Goal: Use online tool/utility: Utilize a website feature to perform a specific function

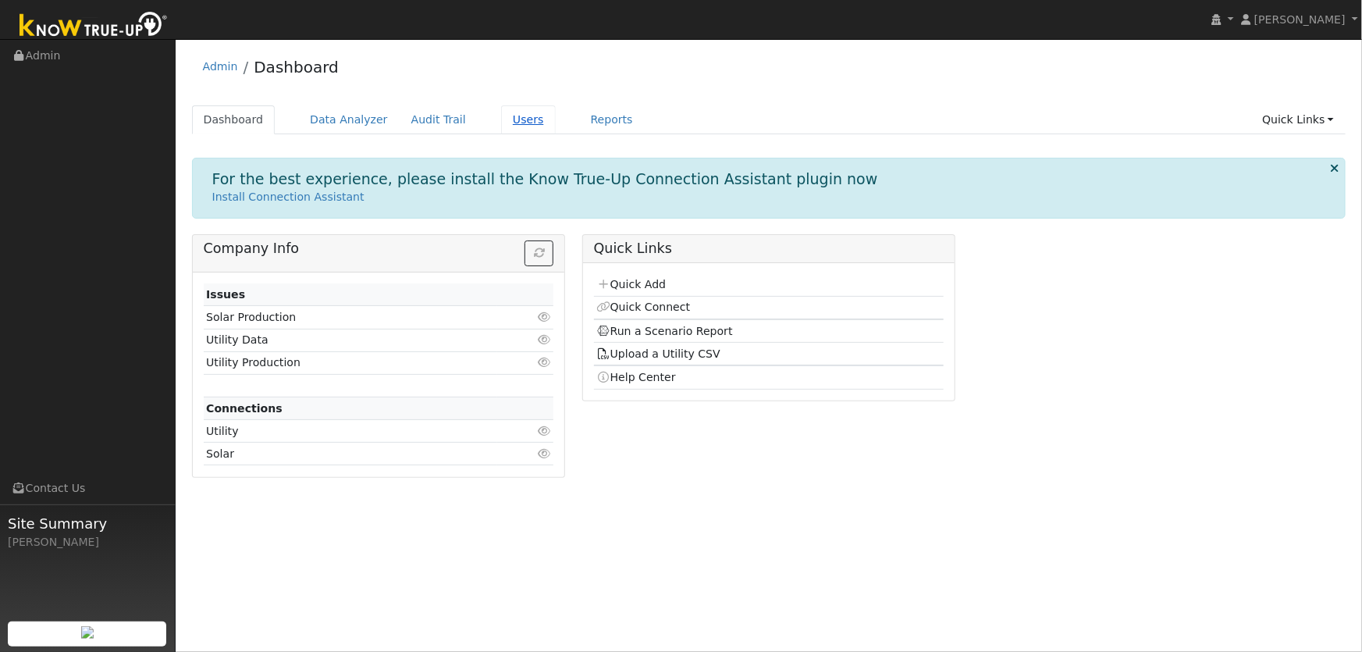
click at [518, 118] on link "Users" at bounding box center [528, 119] width 55 height 29
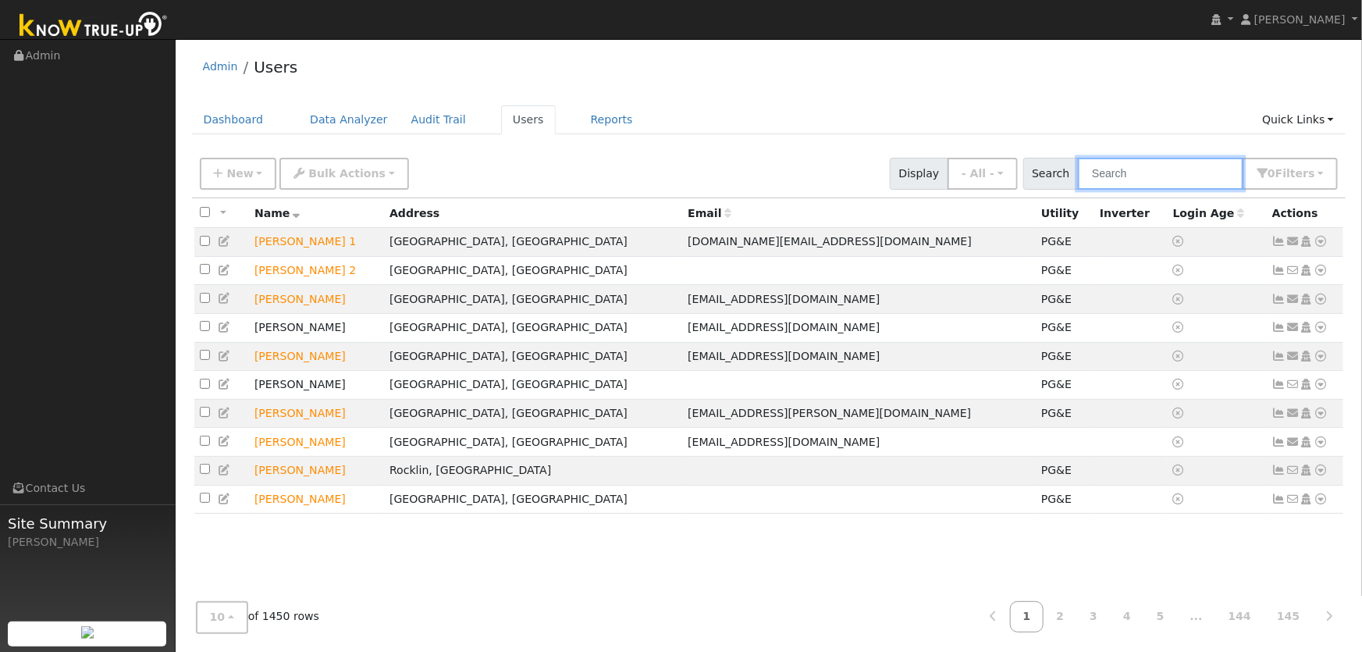
click at [1158, 176] on input "text" at bounding box center [1160, 174] width 165 height 32
type input "chang"
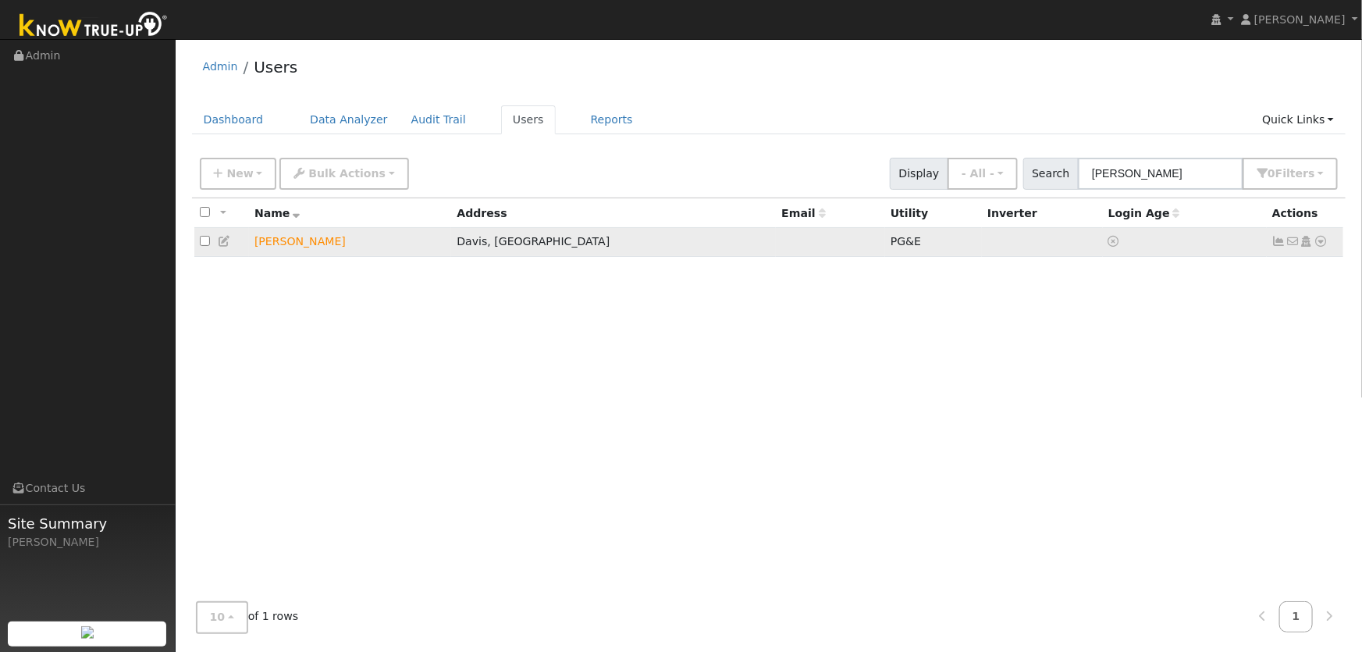
click at [1315, 242] on icon at bounding box center [1321, 241] width 14 height 11
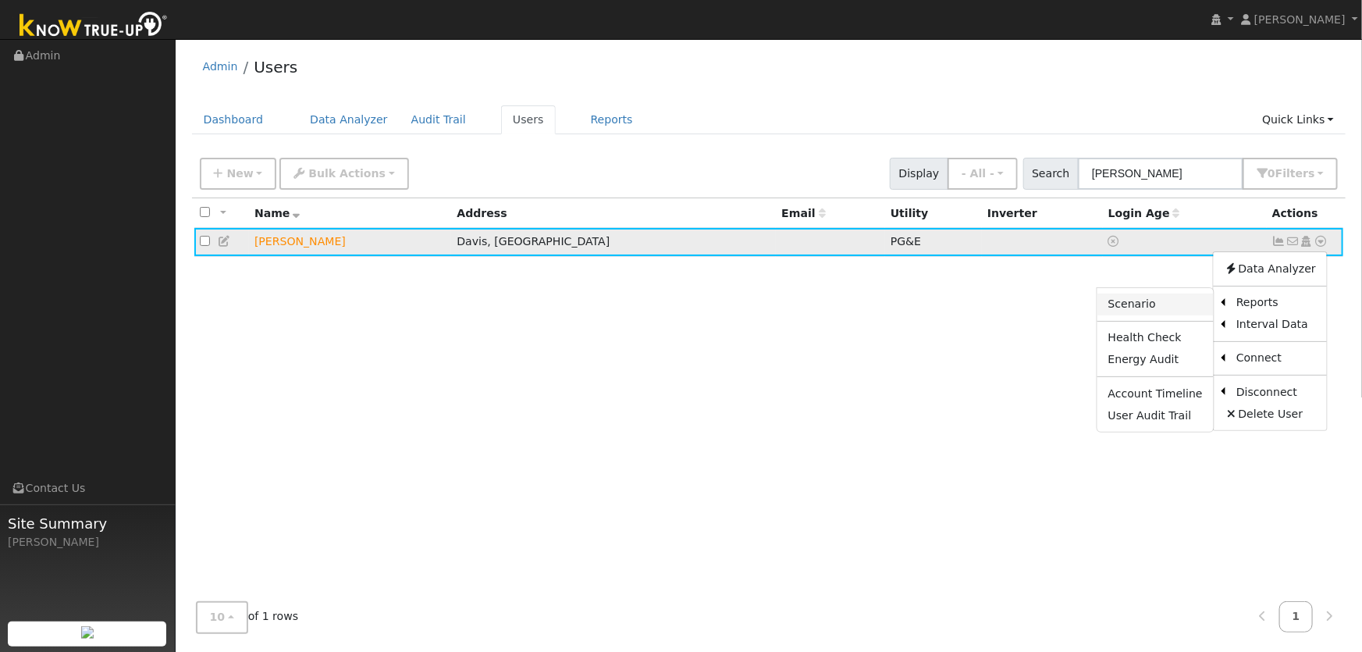
click at [1184, 313] on link "Scenario" at bounding box center [1155, 304] width 116 height 22
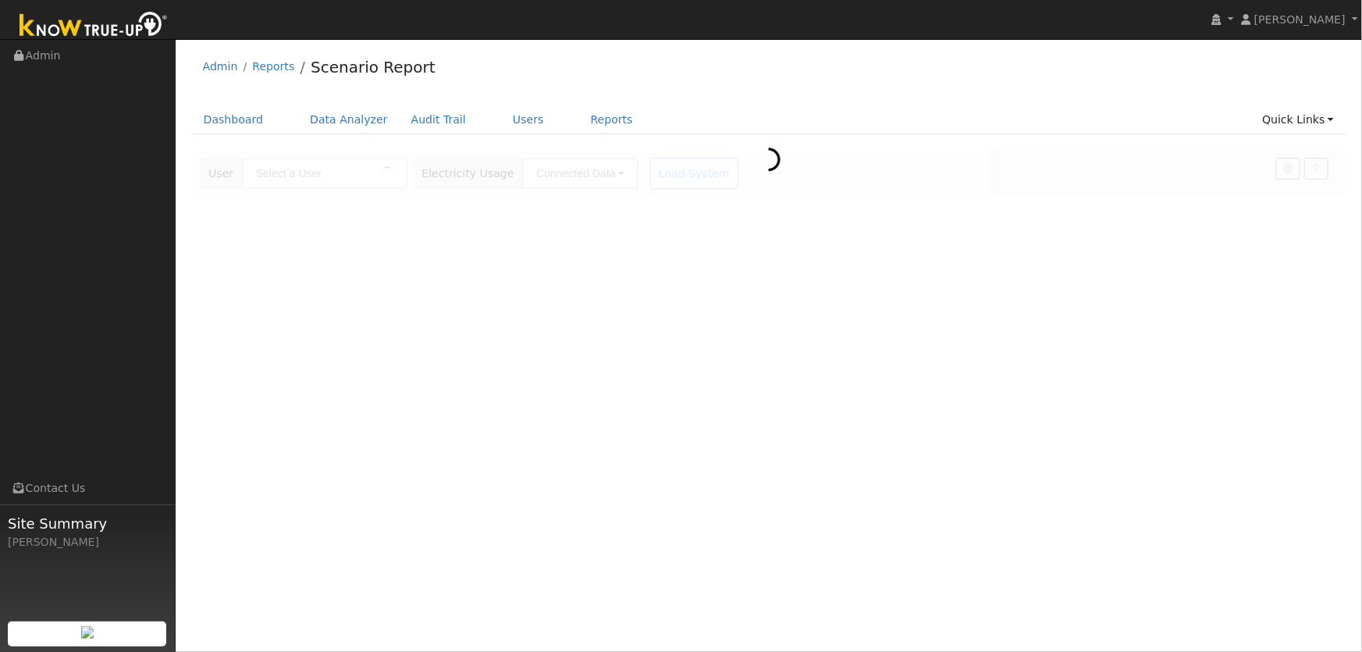
type input "[PERSON_NAME]"
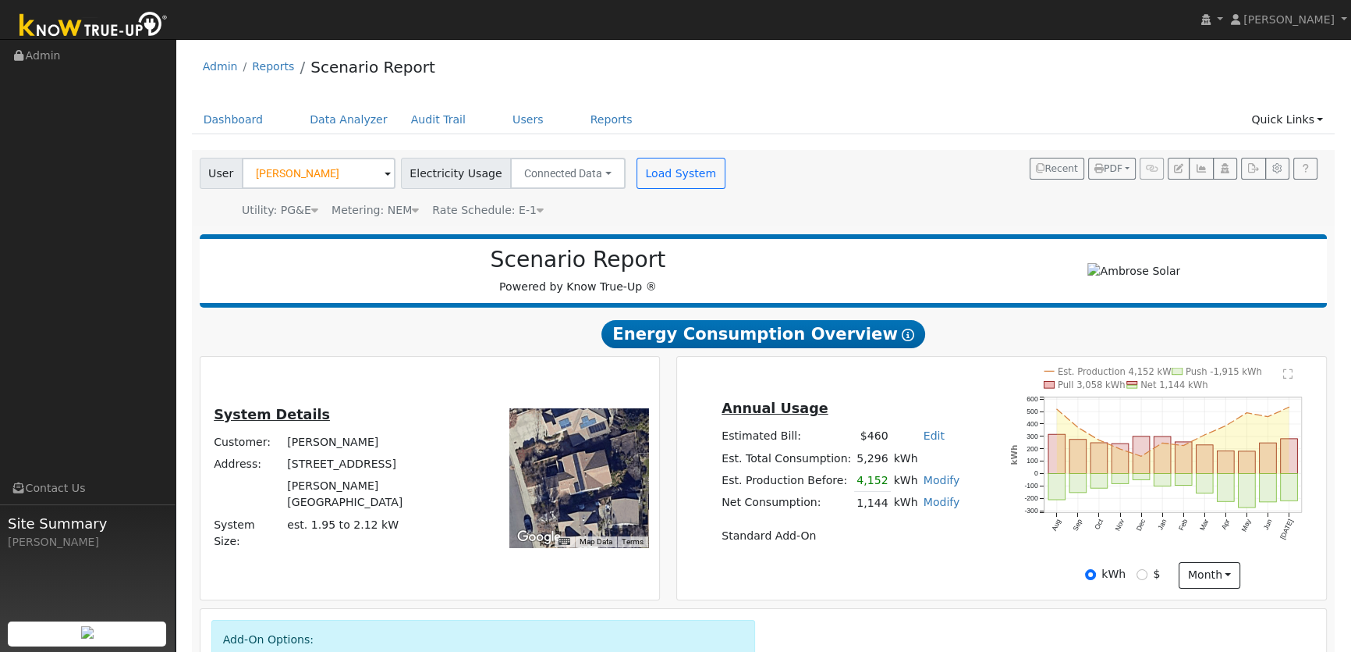
click at [412, 211] on icon at bounding box center [415, 209] width 7 height 11
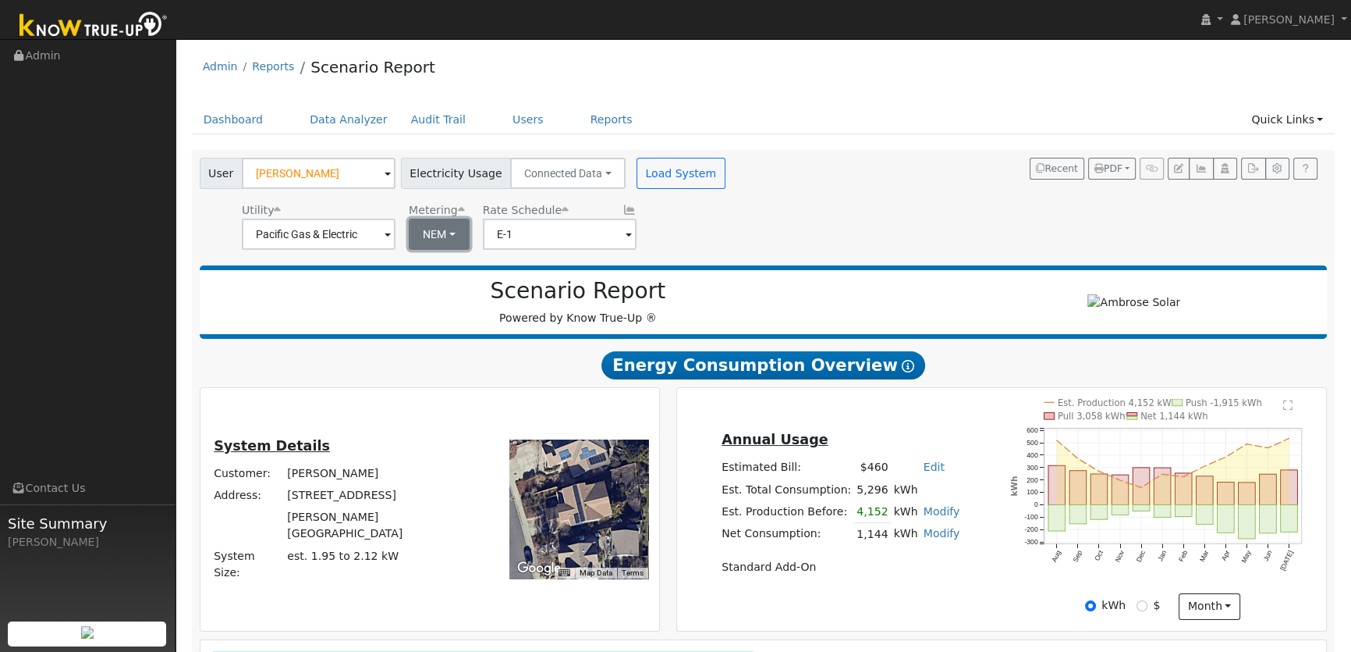
click at [453, 236] on button "NEM" at bounding box center [439, 233] width 61 height 31
click at [292, 381] on div "Scenario Report Powered by Know True-Up ® Energy Consumption Overview Show Help…" at bounding box center [764, 574] width 1144 height 634
click at [391, 234] on span at bounding box center [388, 235] width 6 height 18
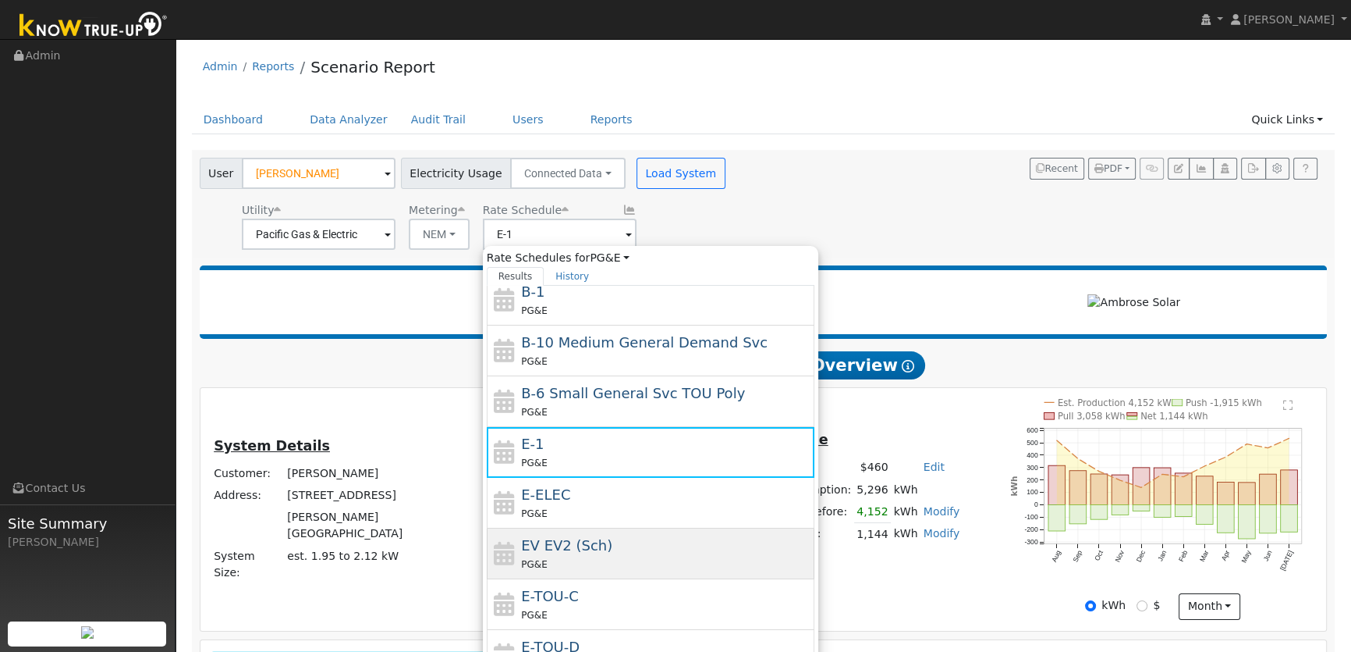
scroll to position [141, 0]
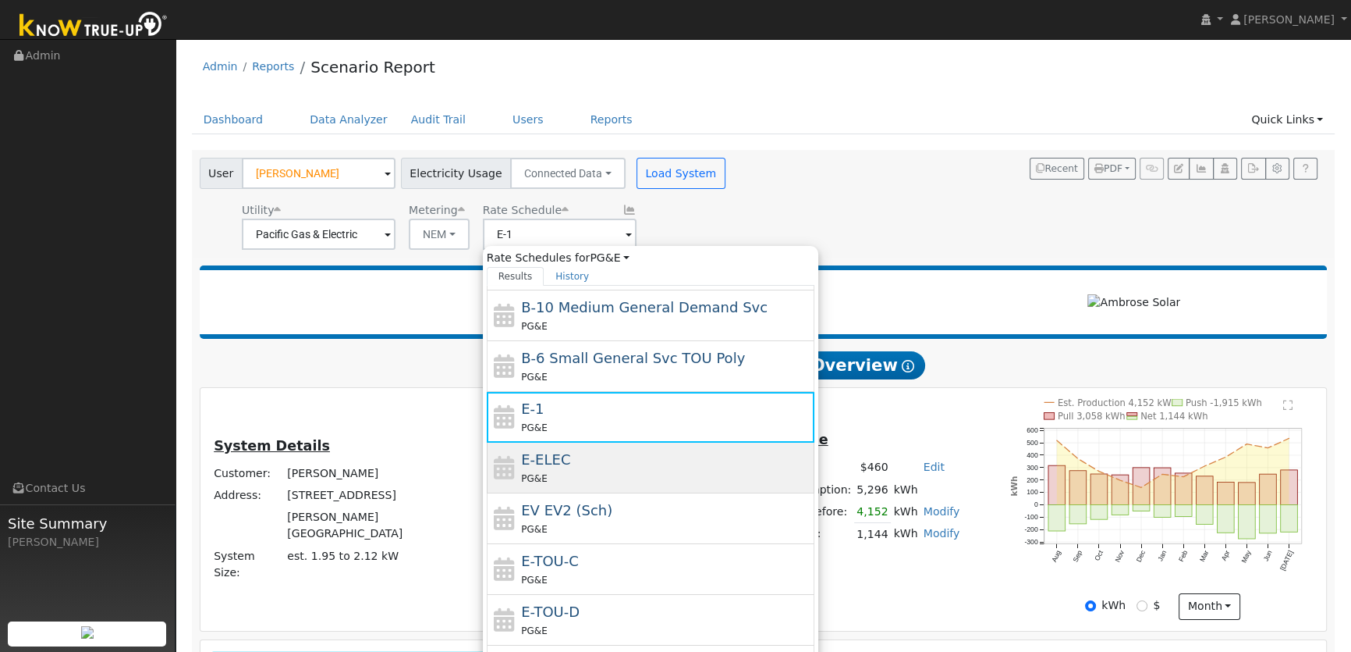
click at [593, 477] on div "PG&E" at bounding box center [665, 478] width 289 height 16
type input "E-ELEC"
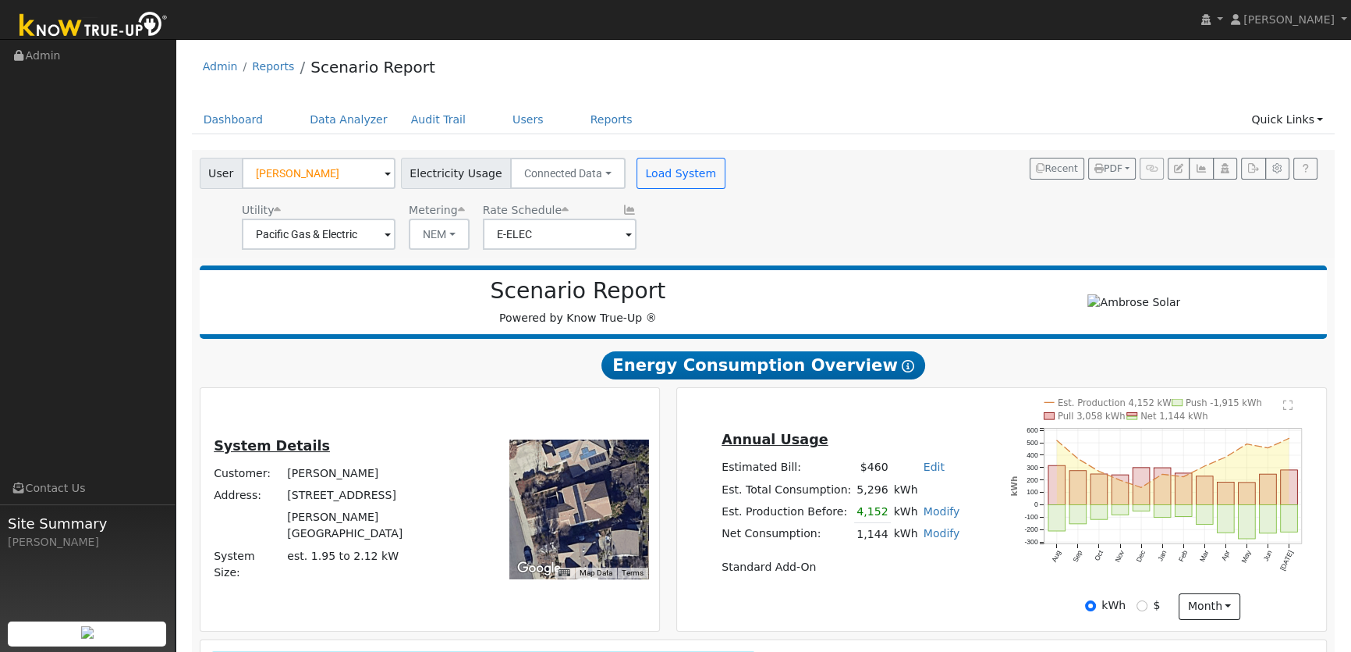
click at [552, 413] on div "← Move left → Move right ↑ Move up ↓ Move down + Zoom in - Zoom out Home Jump l…" at bounding box center [561, 509] width 189 height 221
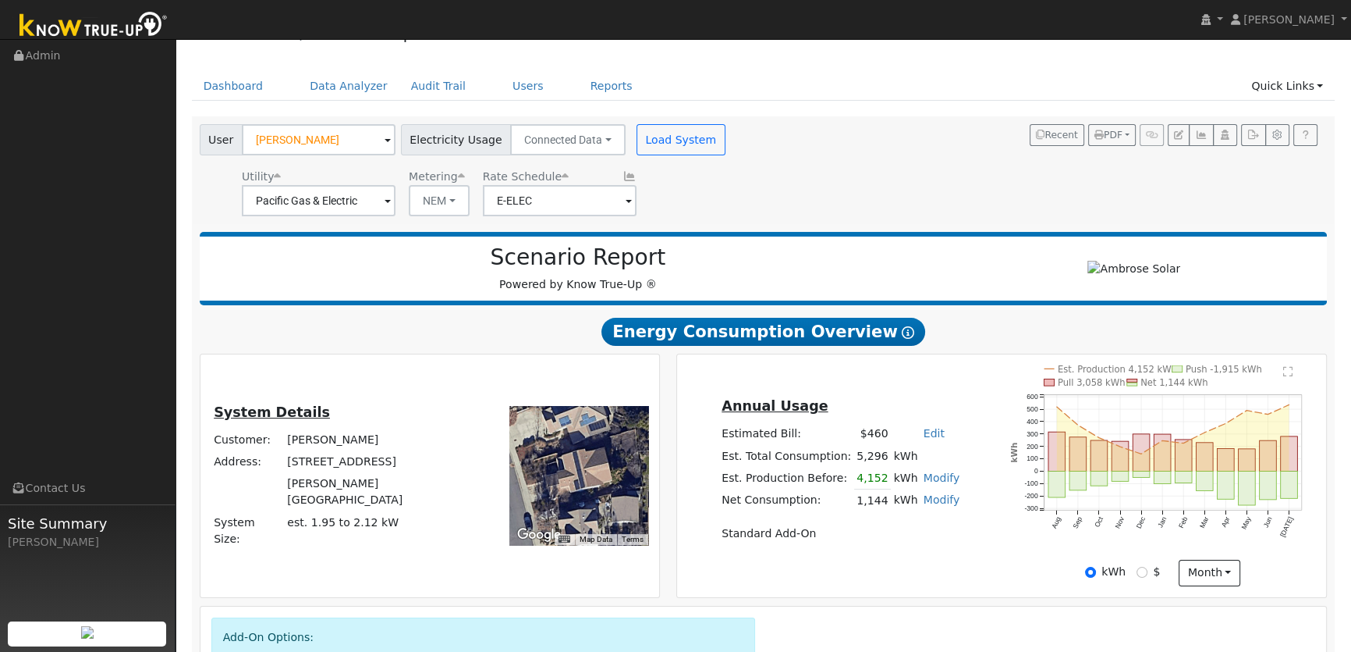
scroll to position [0, 0]
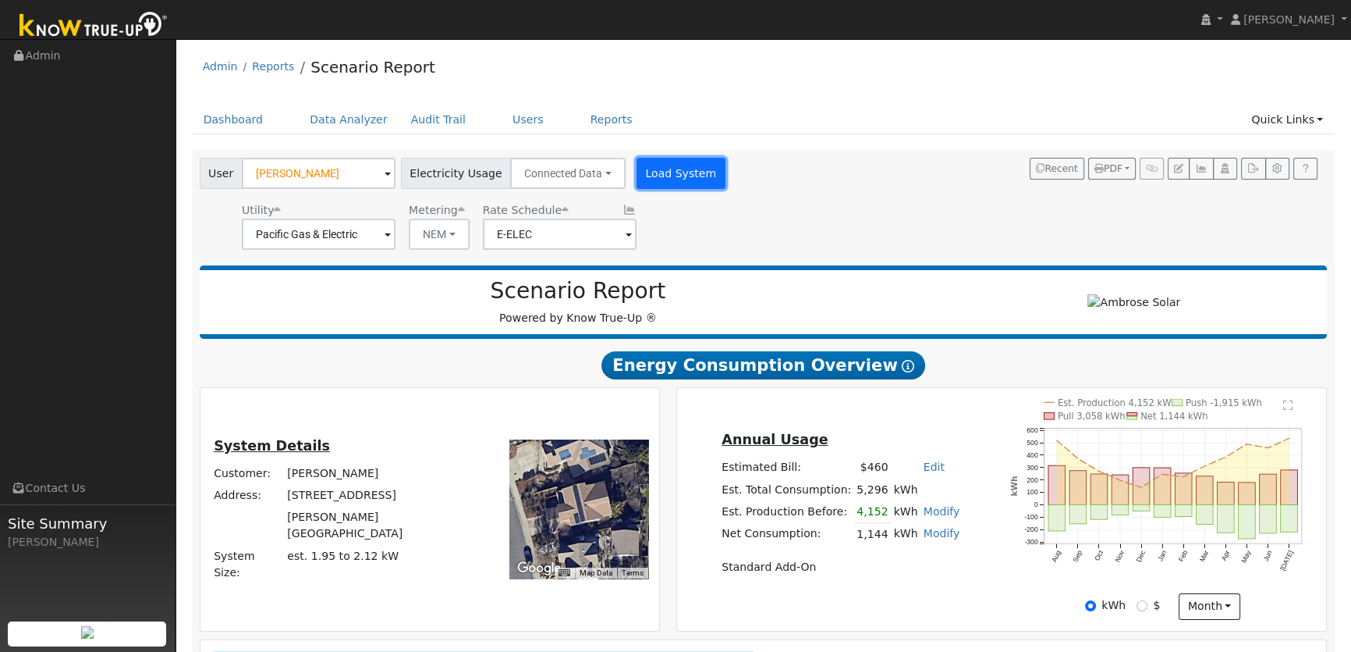
click at [652, 176] on button "Load System" at bounding box center [681, 173] width 89 height 31
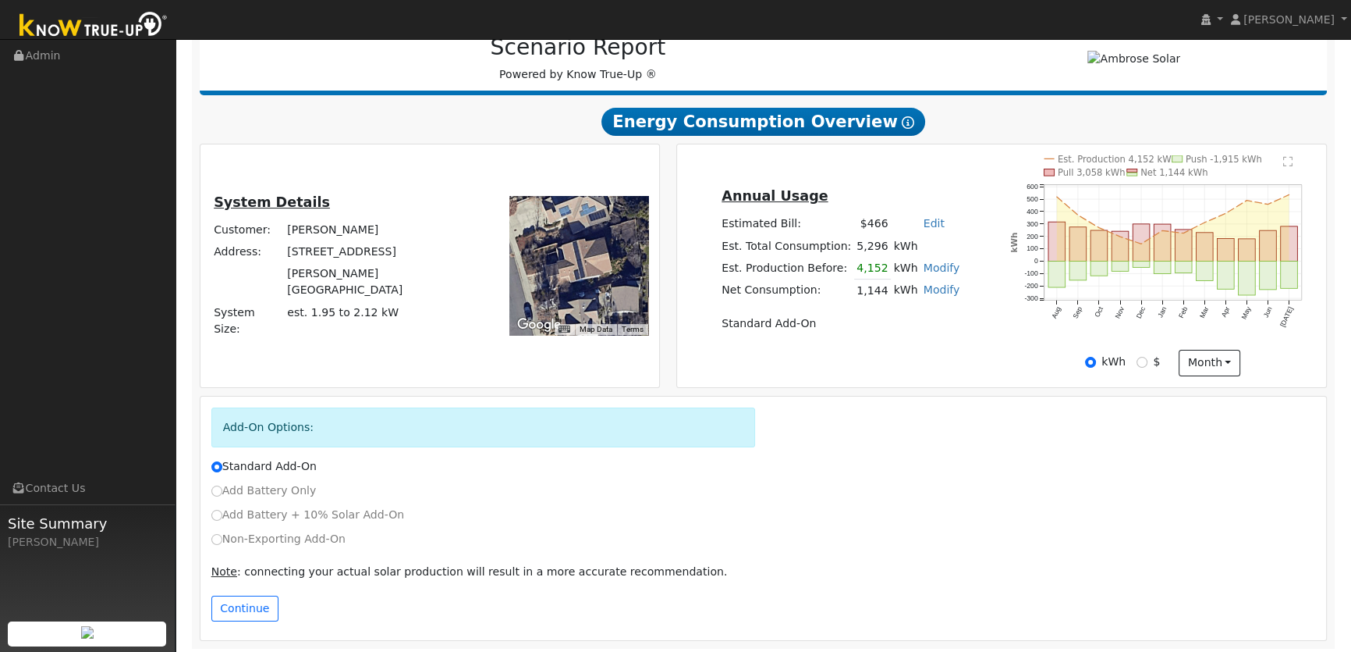
scroll to position [215, 0]
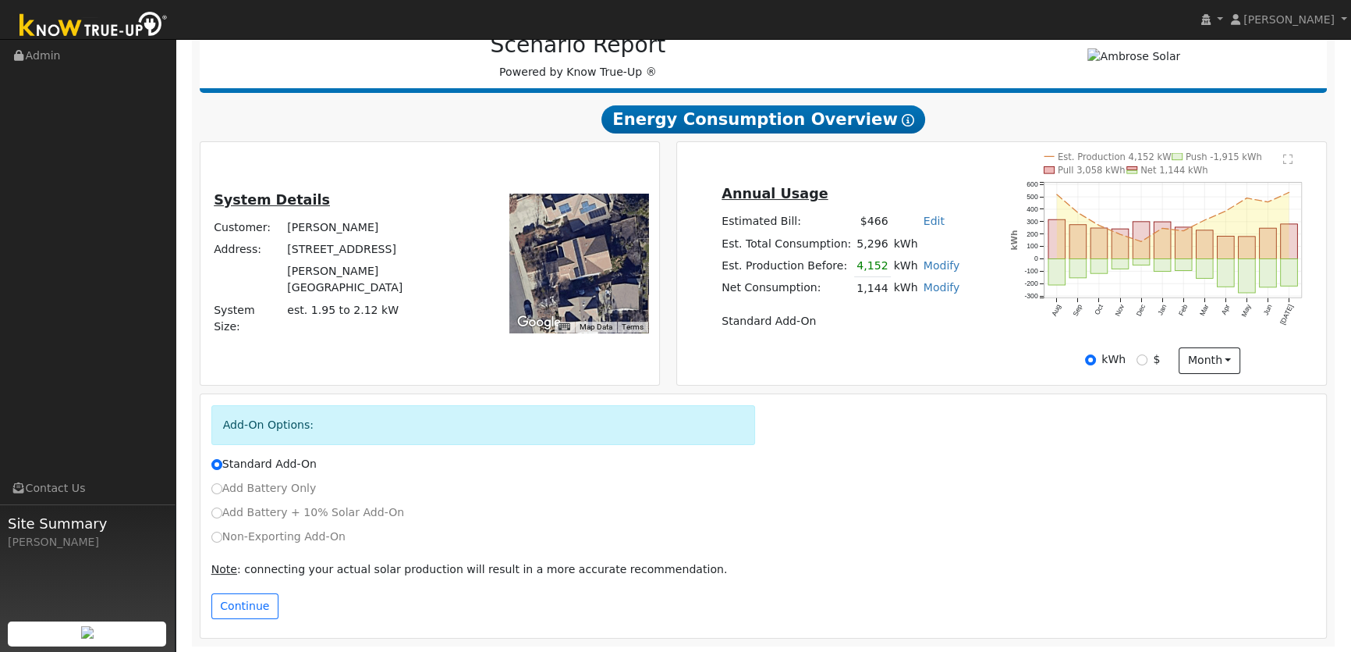
click at [216, 520] on div "Add Battery + 10% Solar Add-On" at bounding box center [763, 516] width 1121 height 24
click at [212, 543] on div "Non-Exporting Add-On" at bounding box center [763, 540] width 1121 height 24
click at [254, 606] on button "Continue" at bounding box center [244, 606] width 67 height 27
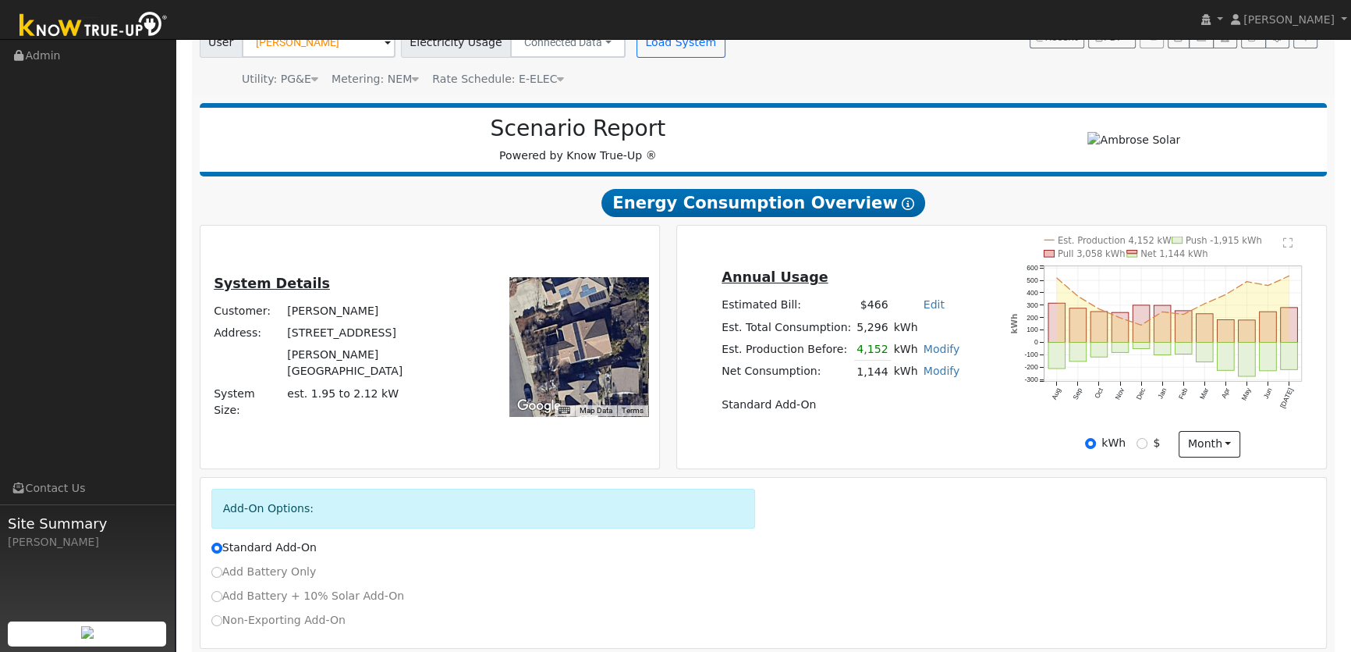
scroll to position [0, 0]
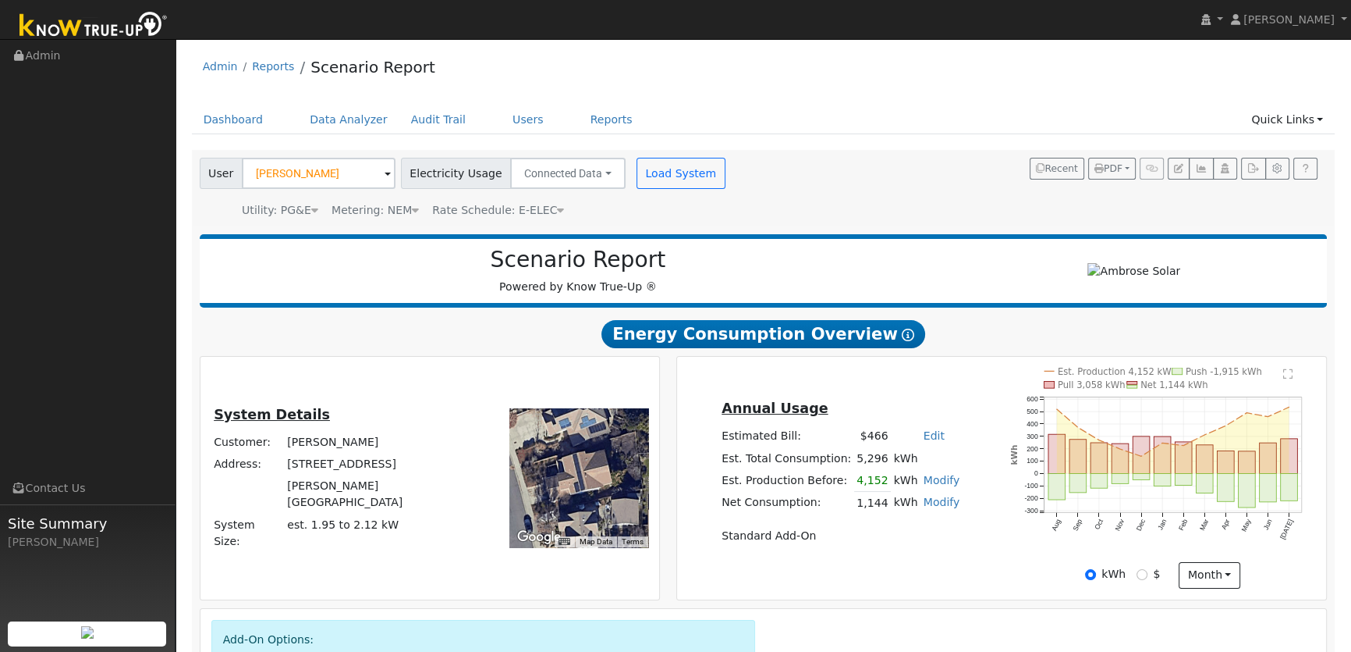
click at [412, 209] on icon at bounding box center [415, 209] width 7 height 11
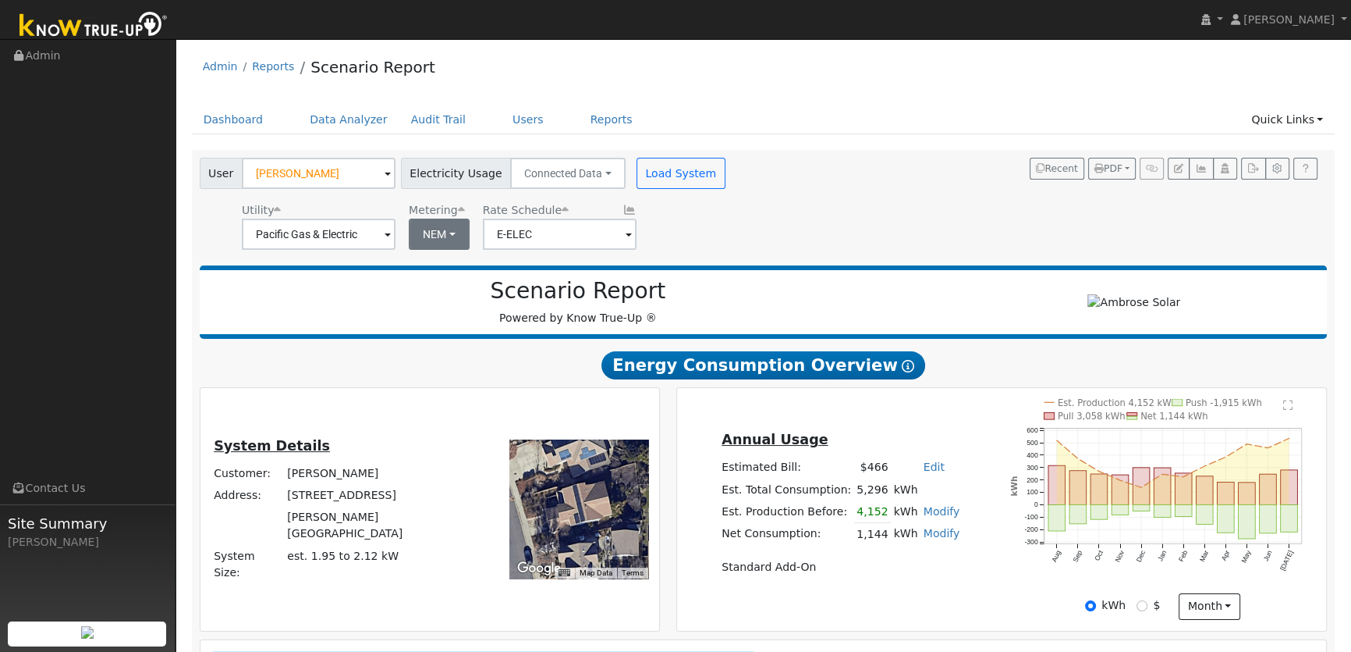
click at [449, 230] on button "NEM" at bounding box center [439, 233] width 61 height 31
click at [448, 287] on link "NBT" at bounding box center [461, 291] width 108 height 22
click at [674, 176] on button "Load System" at bounding box center [681, 173] width 89 height 31
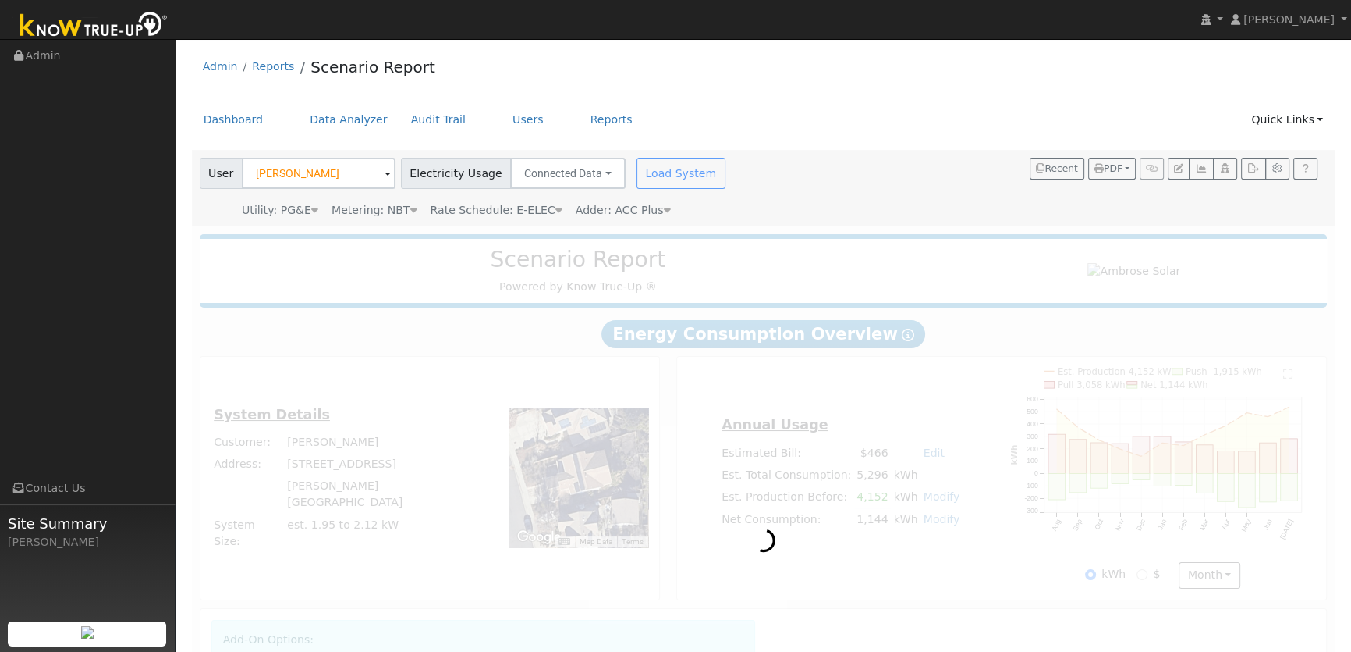
radio input "true"
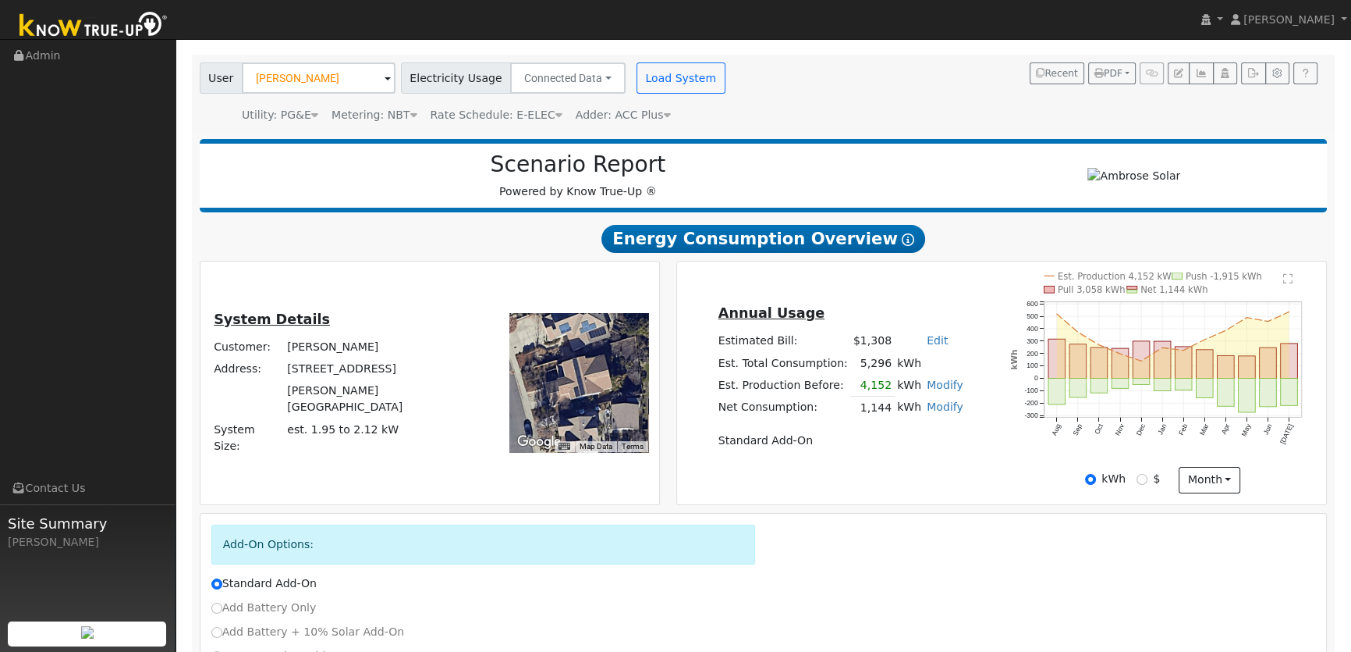
scroll to position [215, 0]
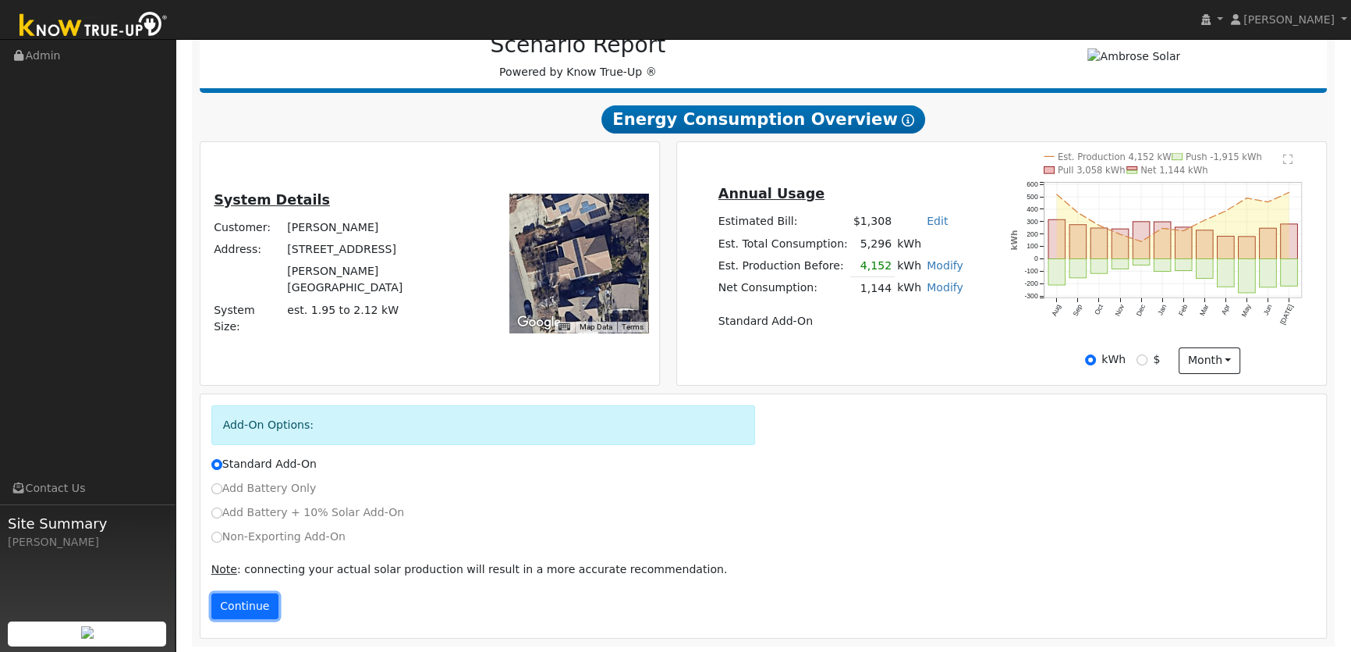
click at [248, 601] on button "Continue" at bounding box center [244, 606] width 67 height 27
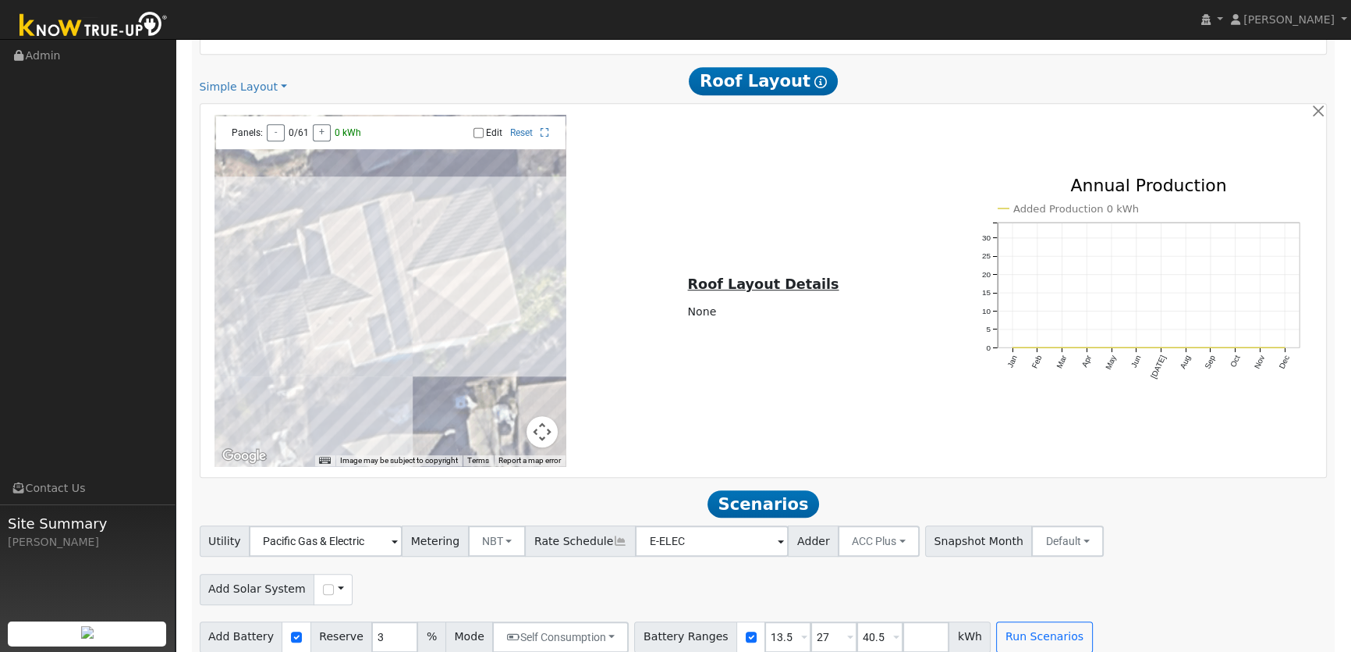
scroll to position [1077, 0]
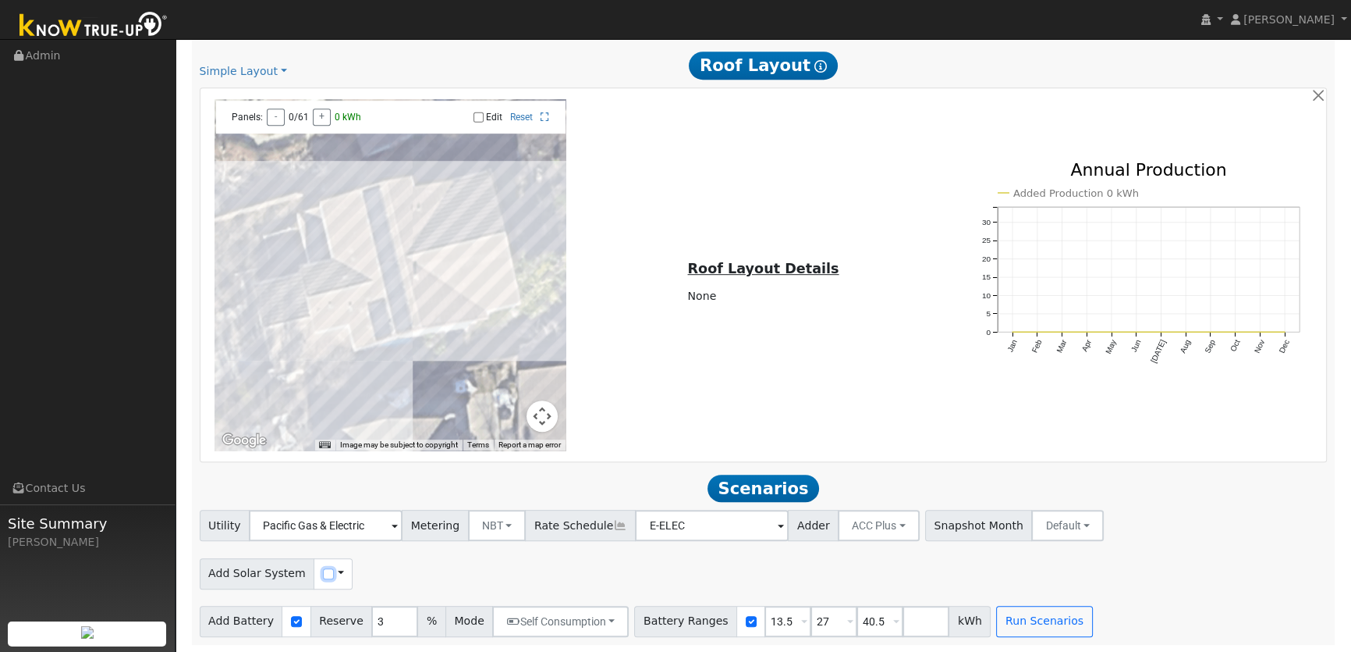
click at [323, 572] on input "checkbox" at bounding box center [328, 573] width 11 height 11
checkbox input "true"
click at [338, 577] on span at bounding box center [341, 573] width 6 height 16
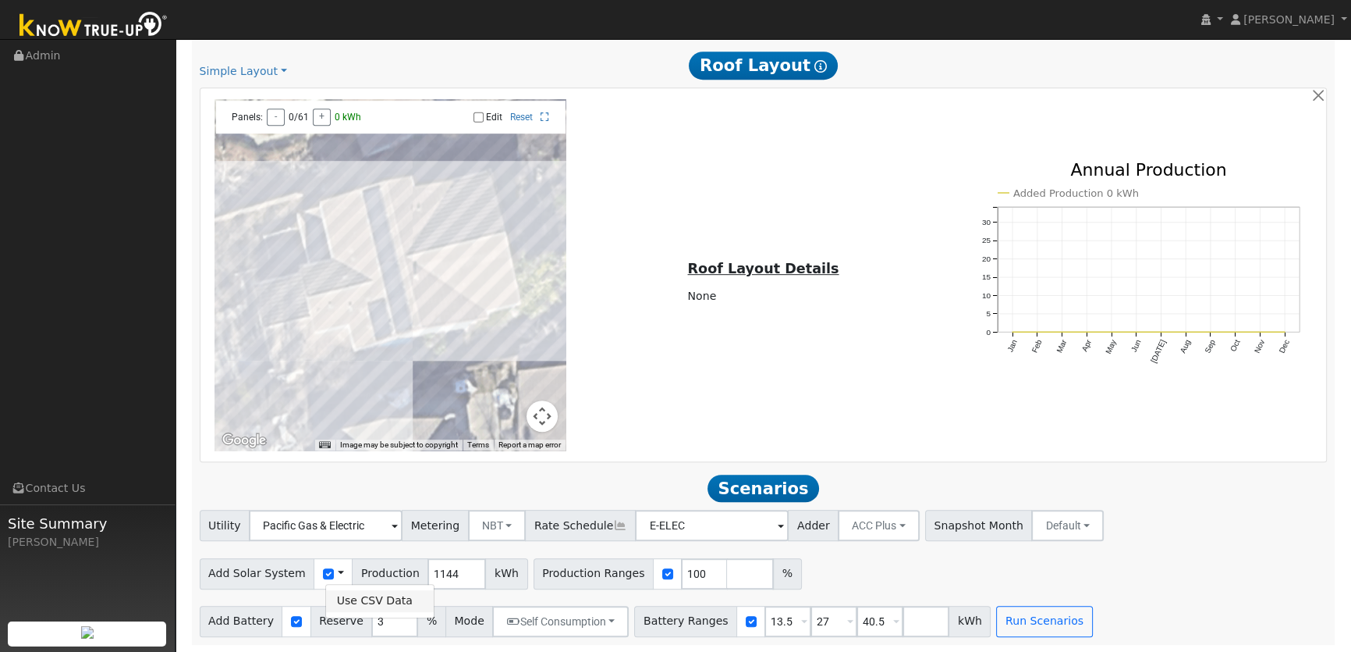
click at [350, 596] on link "Use CSV Data" at bounding box center [380, 601] width 108 height 22
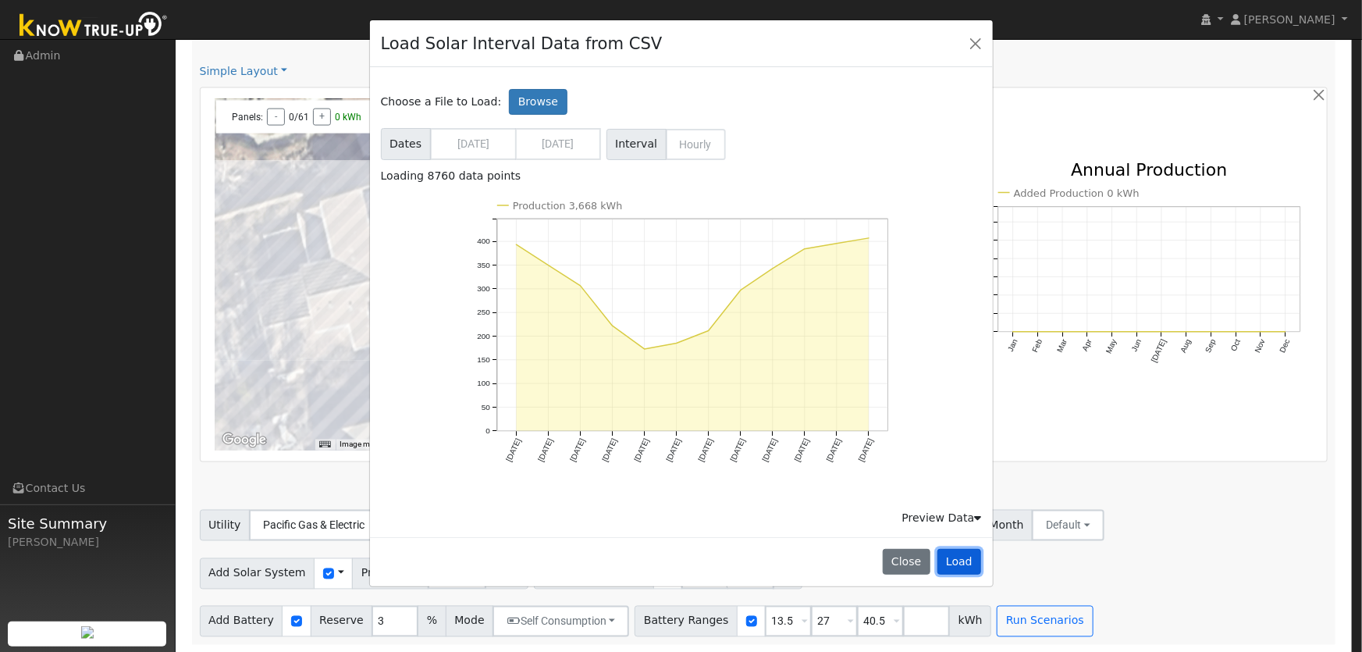
click at [961, 563] on button "Load" at bounding box center [959, 562] width 44 height 27
type input "3668"
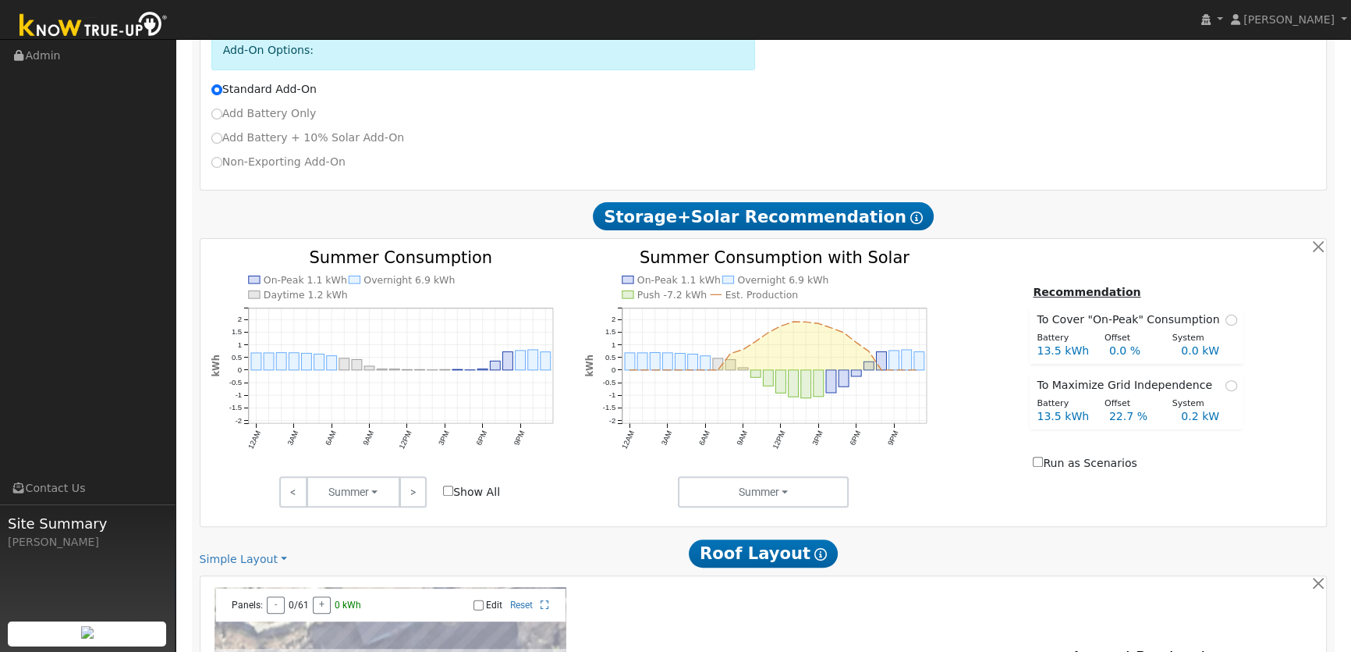
scroll to position [638, 0]
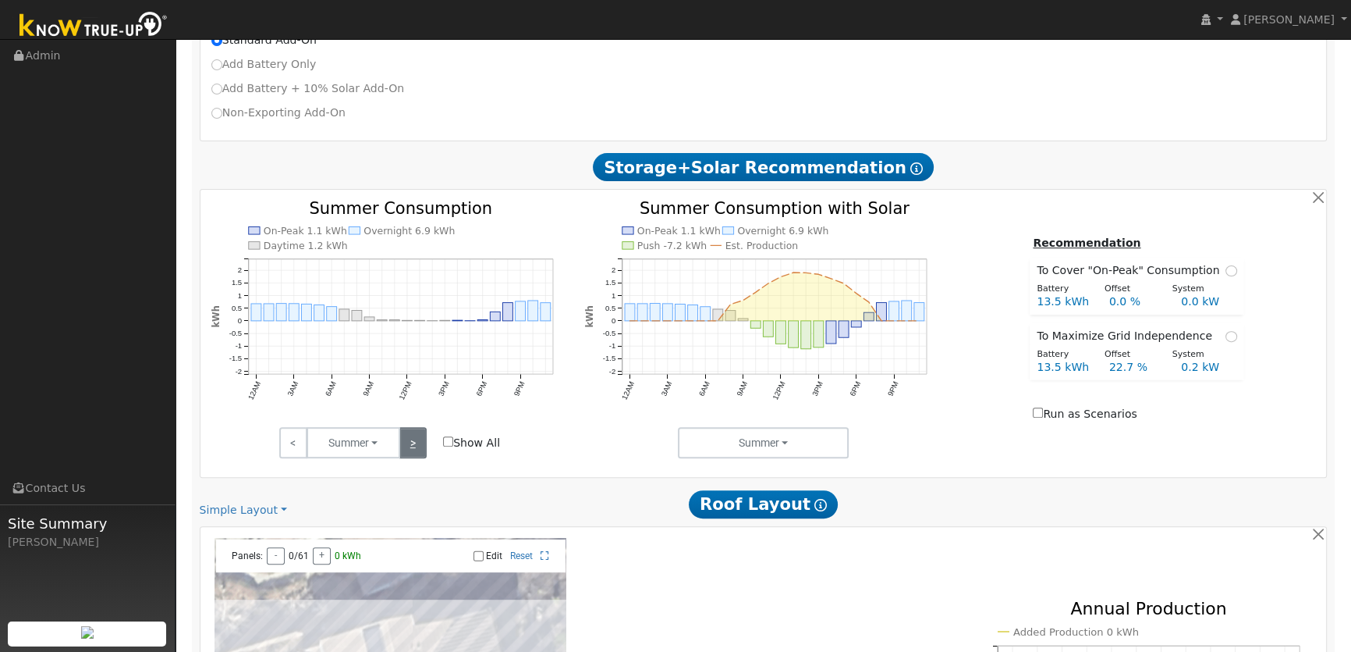
click at [420, 442] on link ">" at bounding box center [412, 442] width 27 height 31
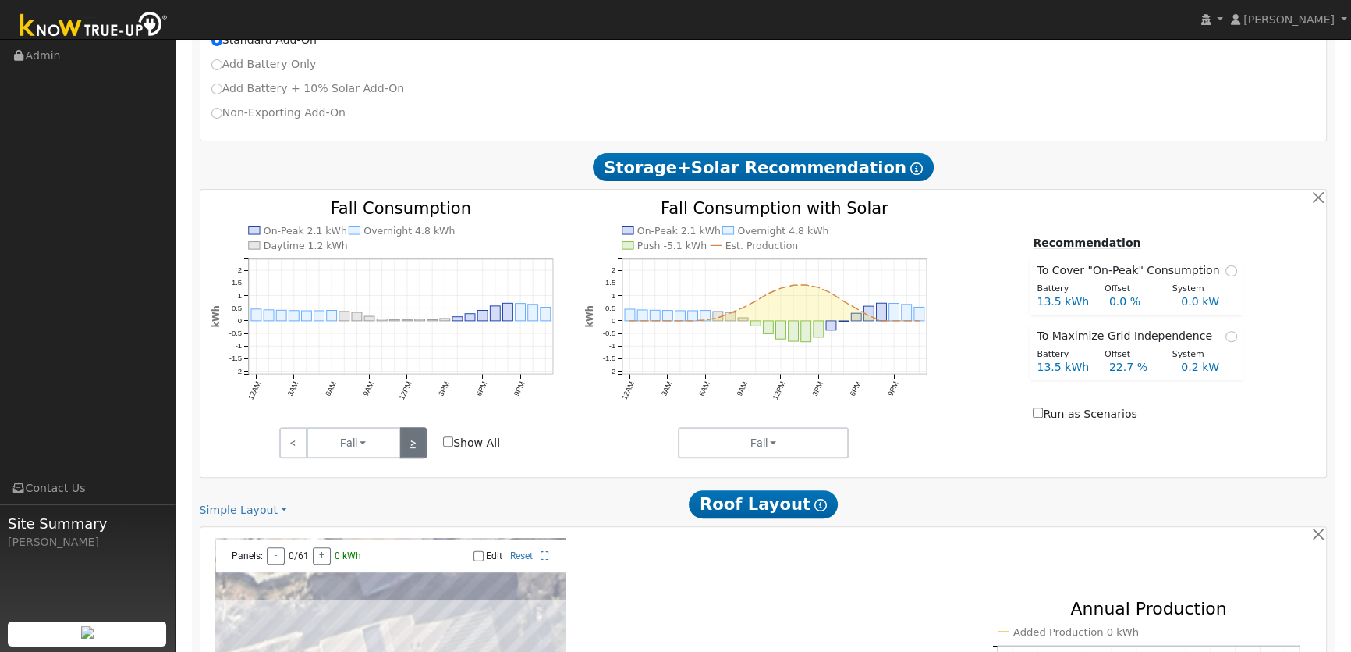
click at [420, 442] on link ">" at bounding box center [412, 442] width 27 height 31
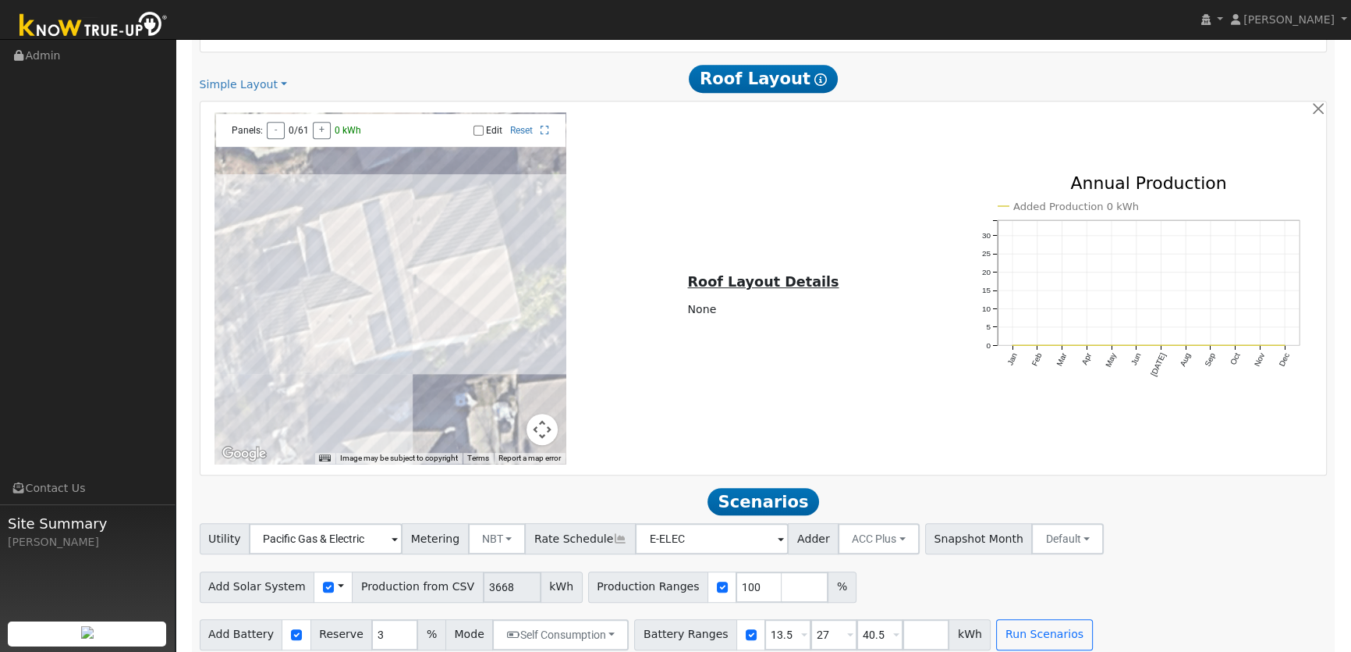
scroll to position [1077, 0]
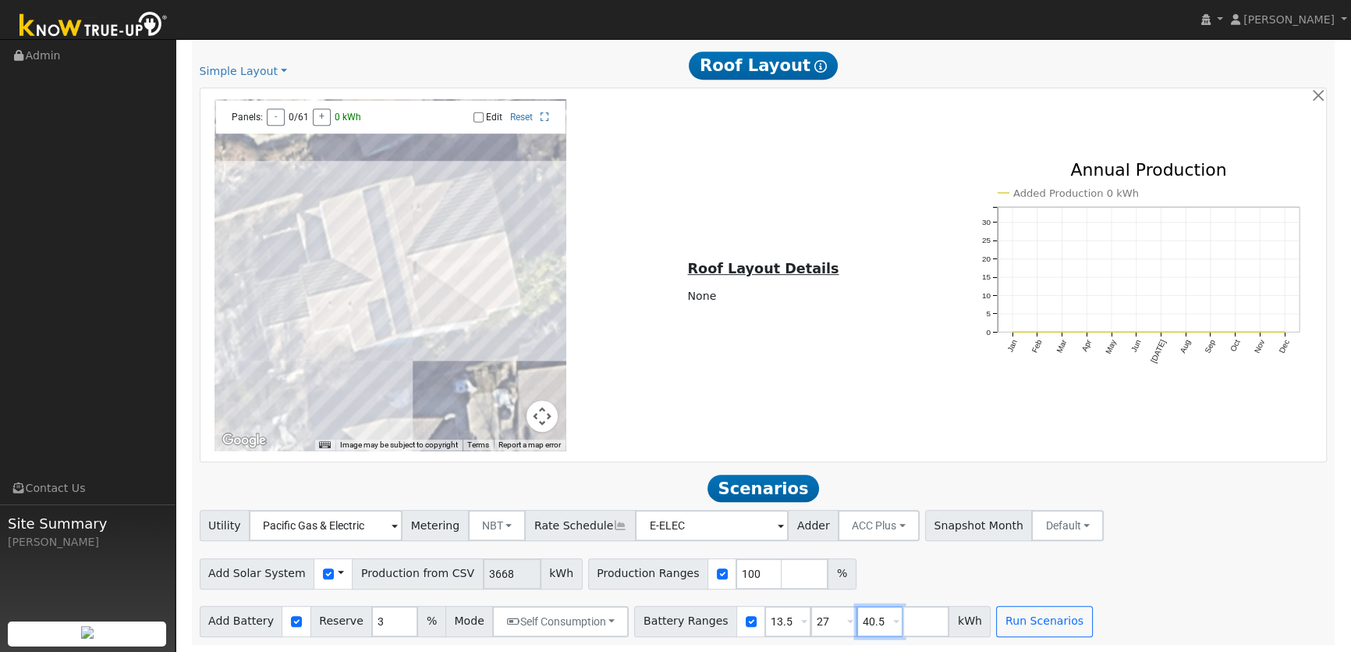
drag, startPoint x: 857, startPoint y: 622, endPoint x: 769, endPoint y: 624, distance: 88.2
click at [772, 624] on div "Battery Ranges 13.5 Overrides Reserve % Mode None None Self Consumption Peak Sa…" at bounding box center [812, 620] width 357 height 31
drag, startPoint x: 804, startPoint y: 622, endPoint x: 756, endPoint y: 624, distance: 47.7
click at [761, 624] on div "Battery Ranges 13.5 Overrides Reserve % Mode None None Self Consumption Peak Sa…" at bounding box center [789, 620] width 311 height 31
click at [921, 627] on button "Run Scenarios" at bounding box center [952, 620] width 96 height 31
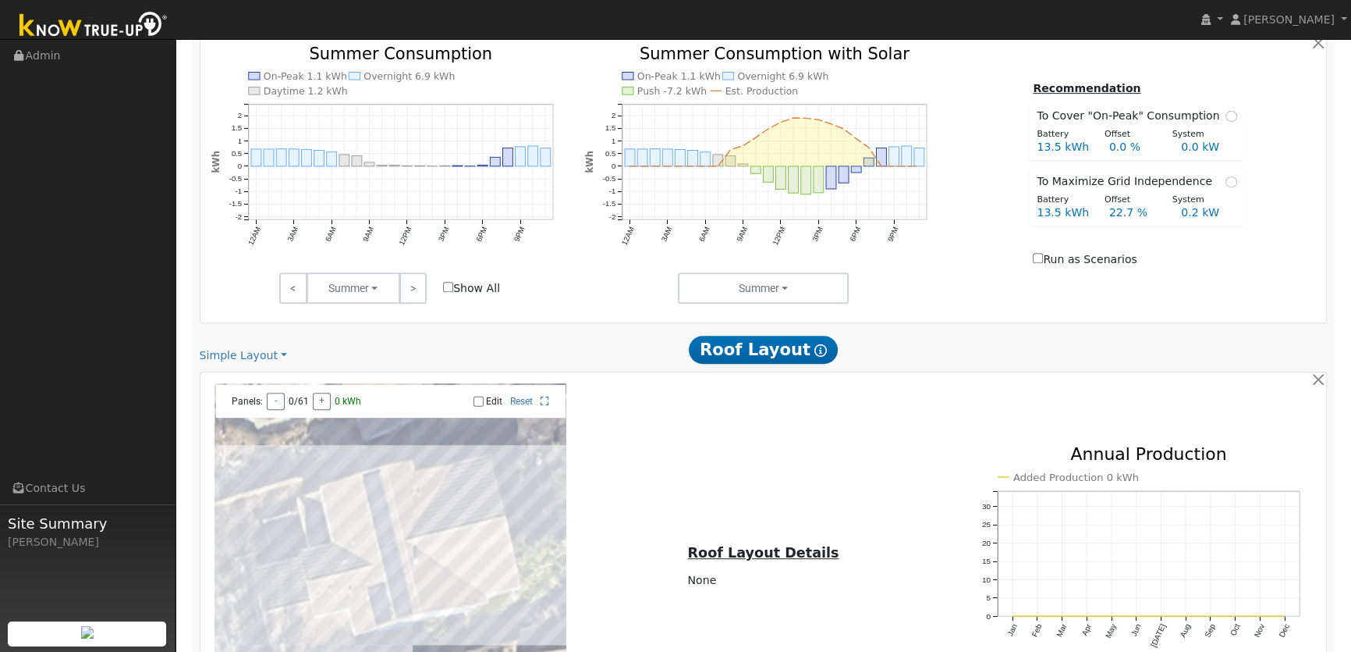
scroll to position [864, 0]
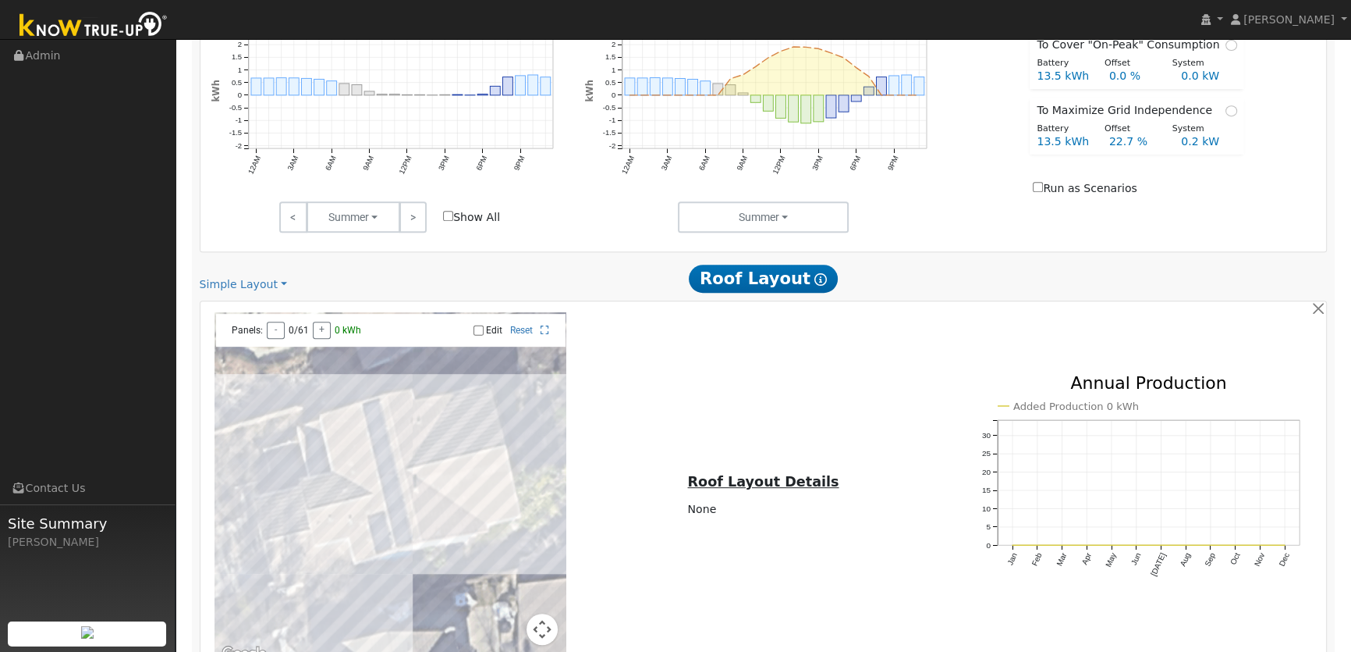
type input "2.4"
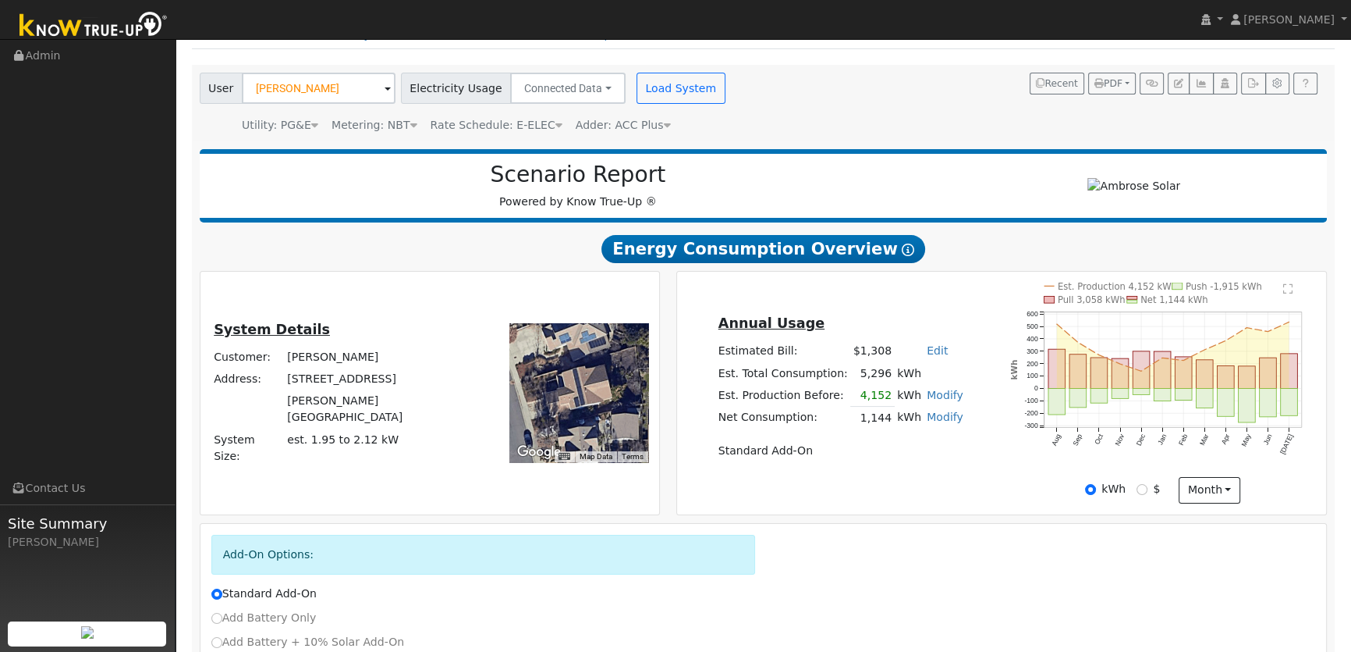
scroll to position [84, 0]
click at [934, 392] on link "Modify" at bounding box center [945, 395] width 37 height 12
type input "4152"
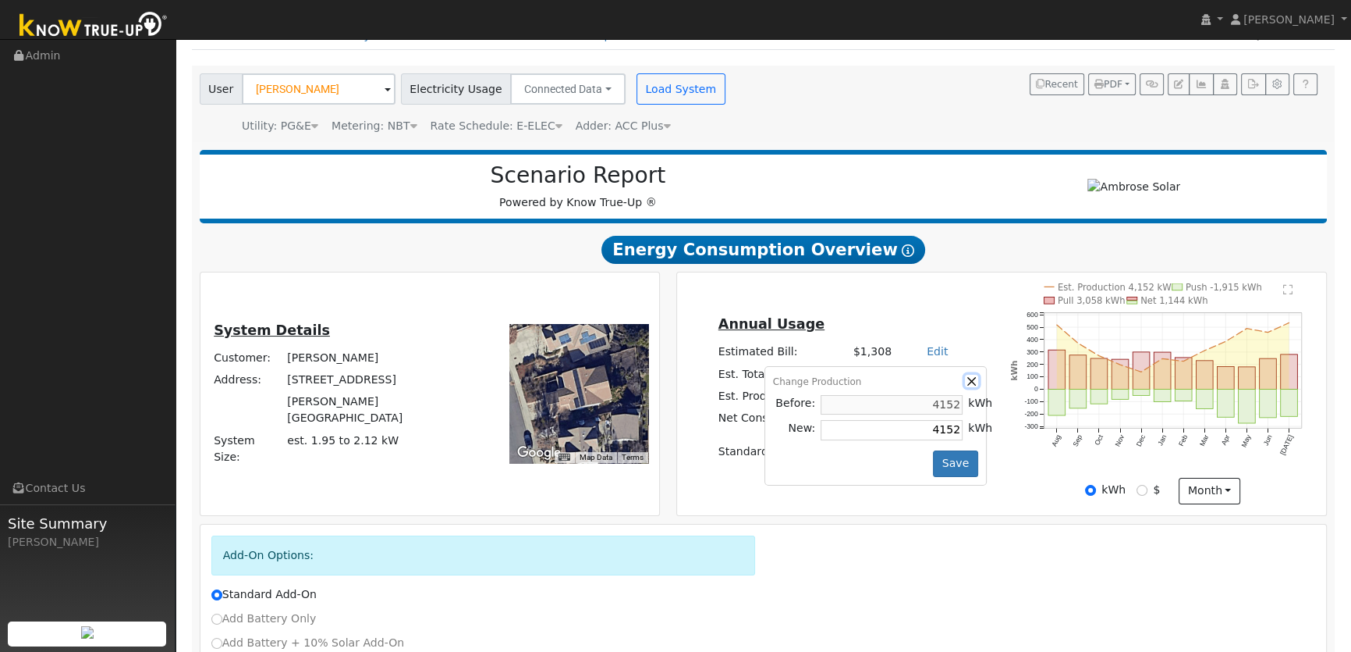
click at [965, 379] on button "button" at bounding box center [971, 381] width 13 height 13
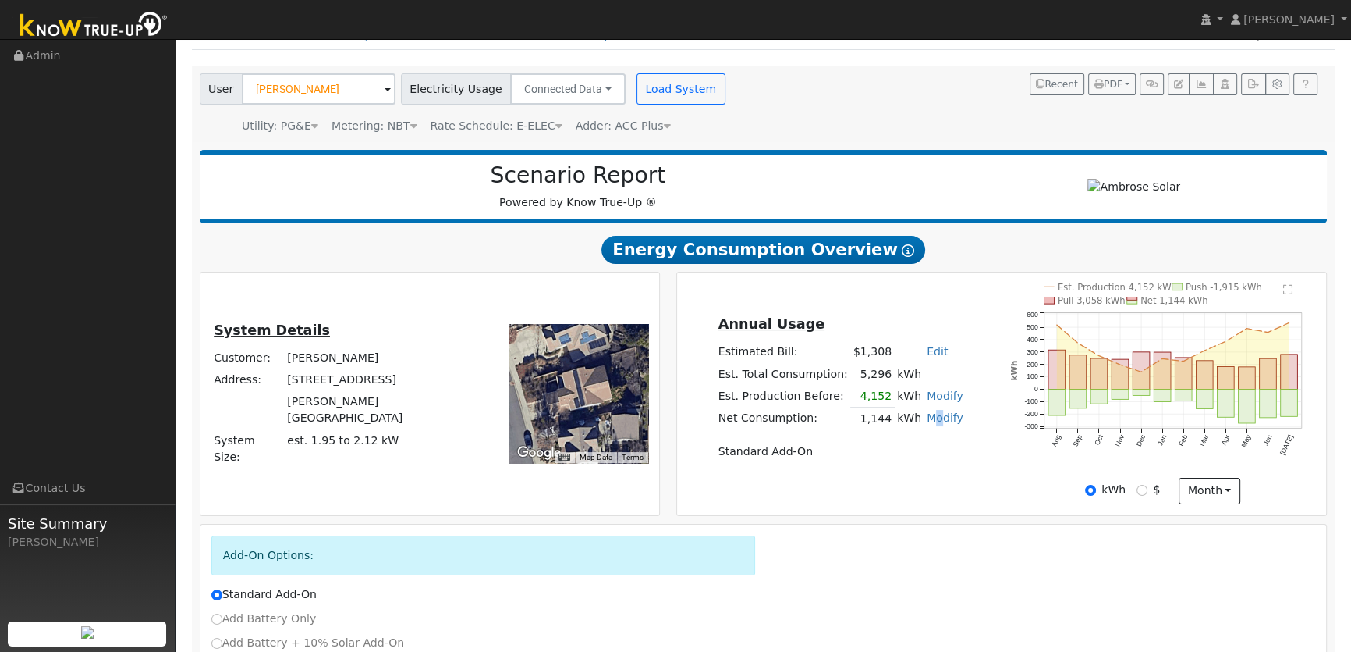
click at [929, 421] on link "Modify" at bounding box center [945, 417] width 37 height 12
click at [858, 477] on link "Remove Existing Solar System" at bounding box center [854, 477] width 190 height 22
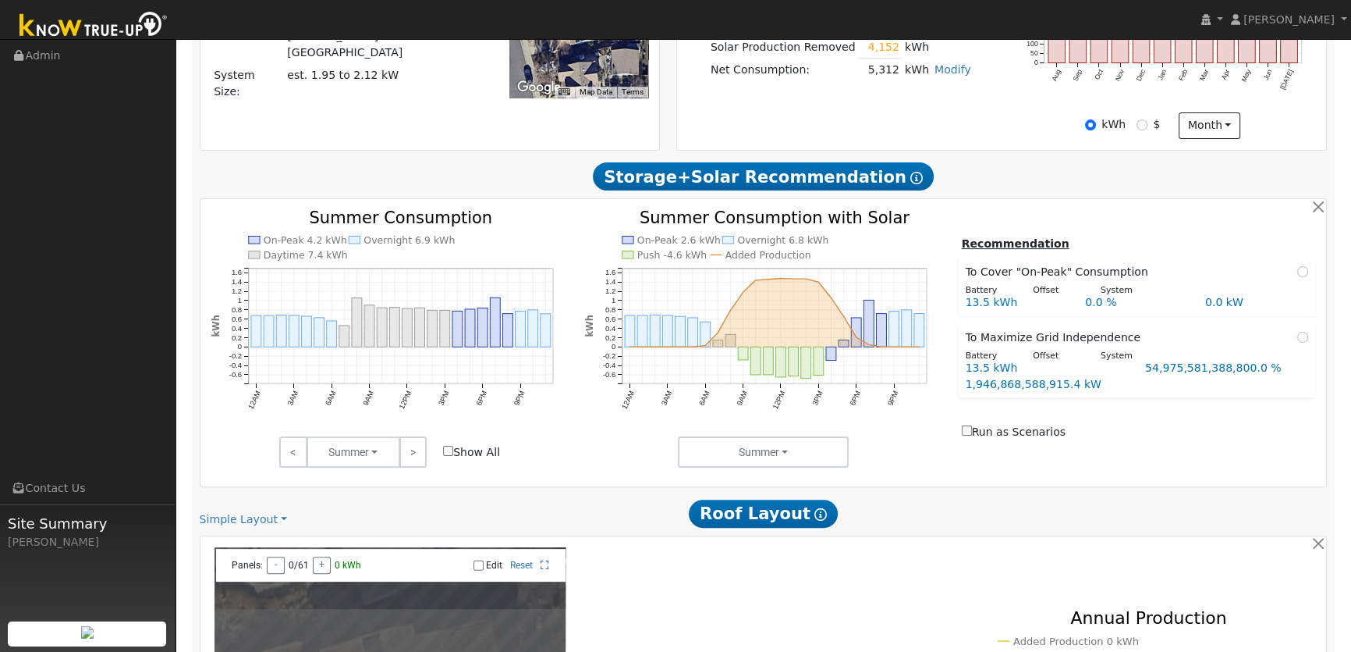
scroll to position [425, 0]
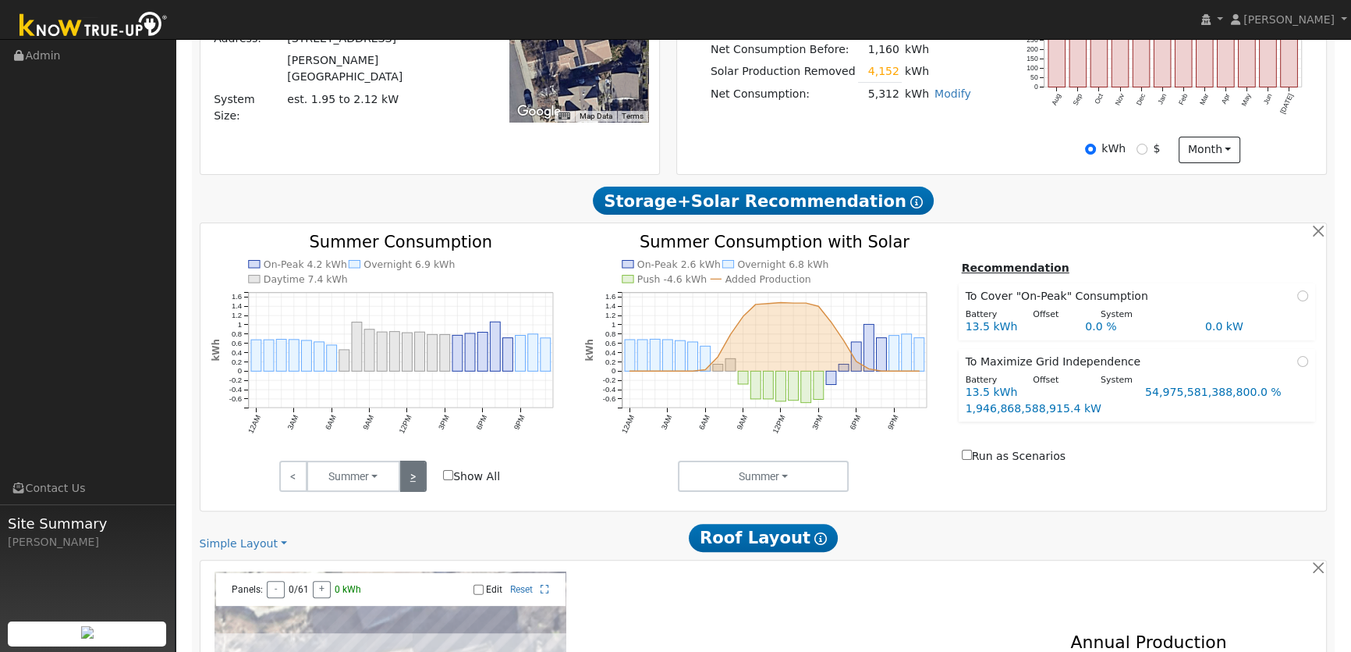
click at [424, 480] on link ">" at bounding box center [412, 475] width 27 height 31
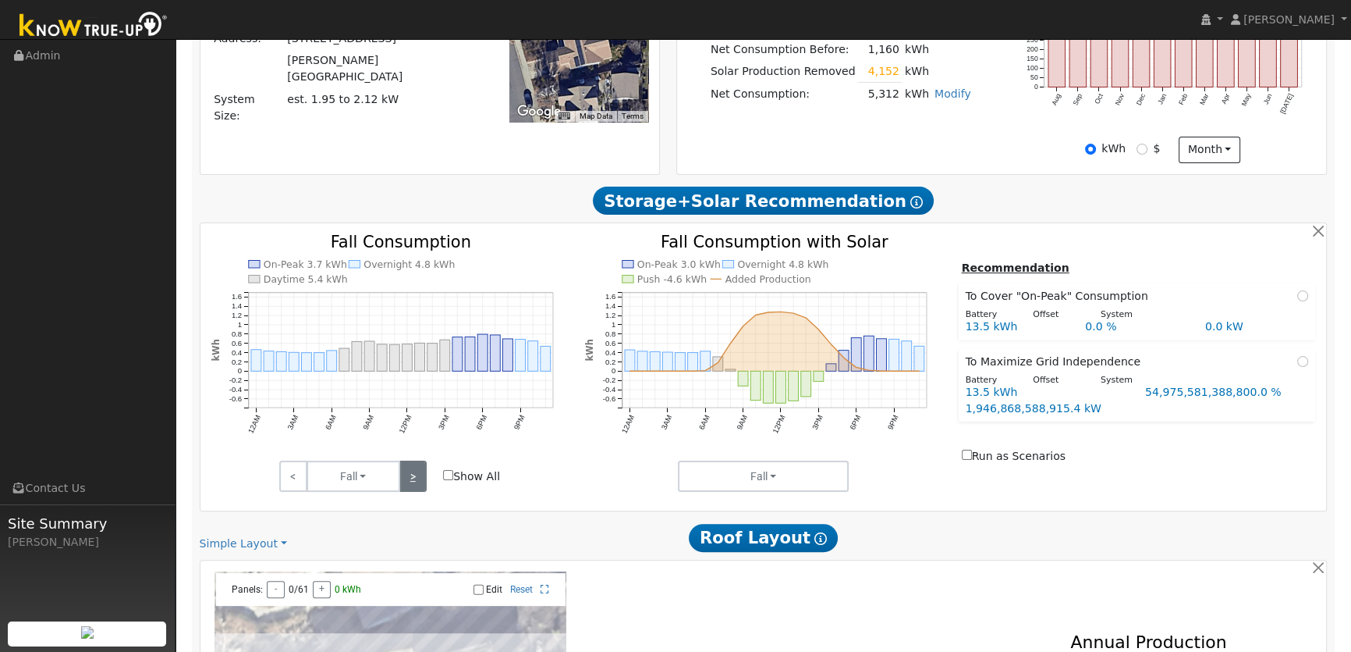
click at [424, 480] on link ">" at bounding box center [412, 475] width 27 height 31
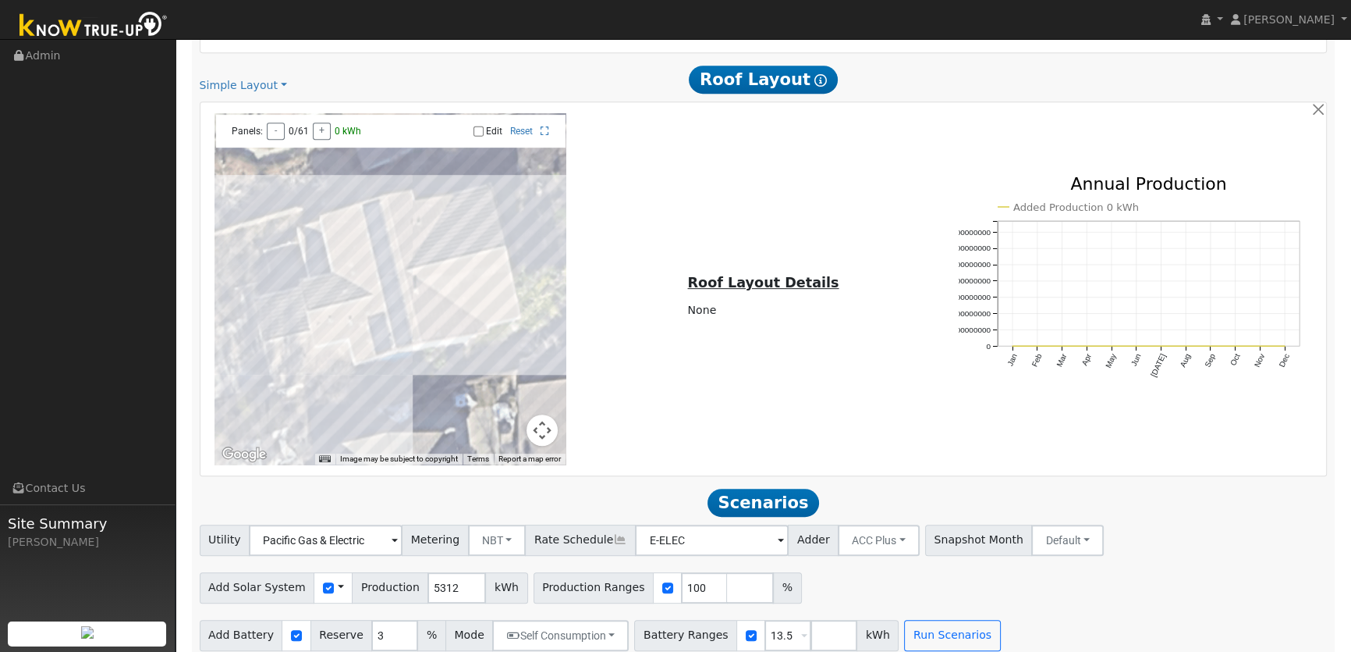
scroll to position [897, 0]
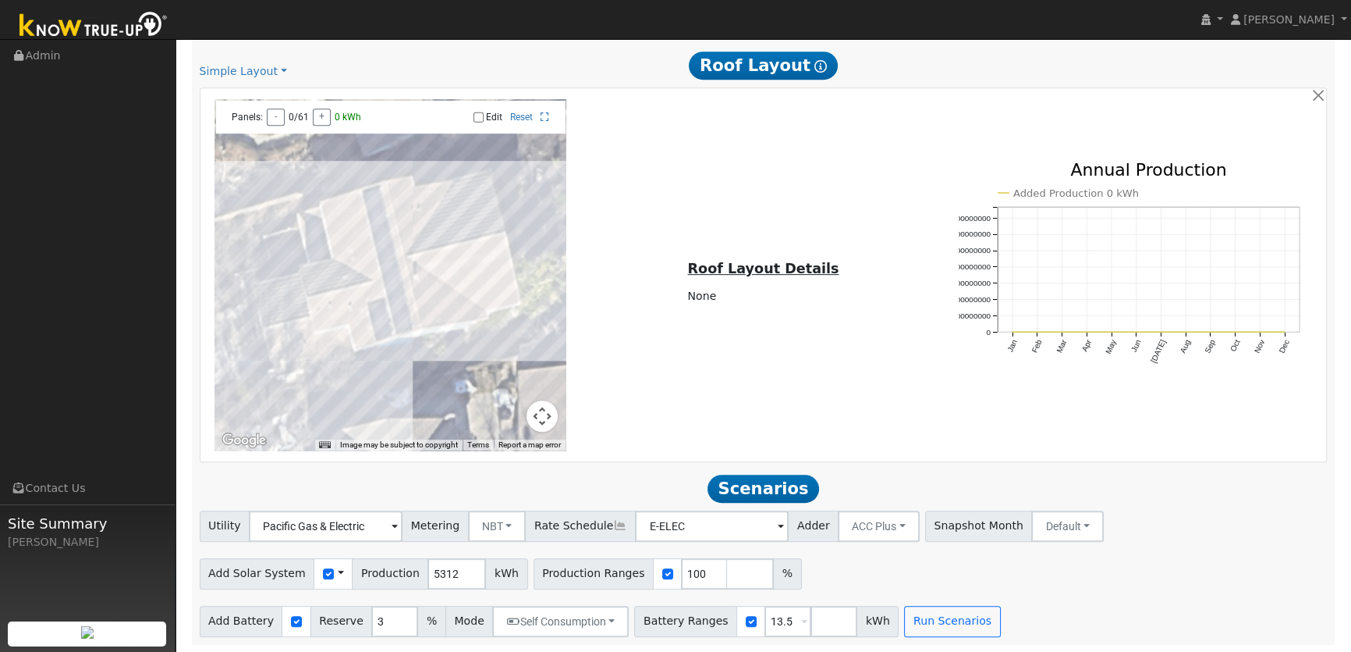
click at [338, 570] on span at bounding box center [341, 573] width 6 height 16
click at [357, 590] on link "Use CSV Data" at bounding box center [380, 601] width 108 height 22
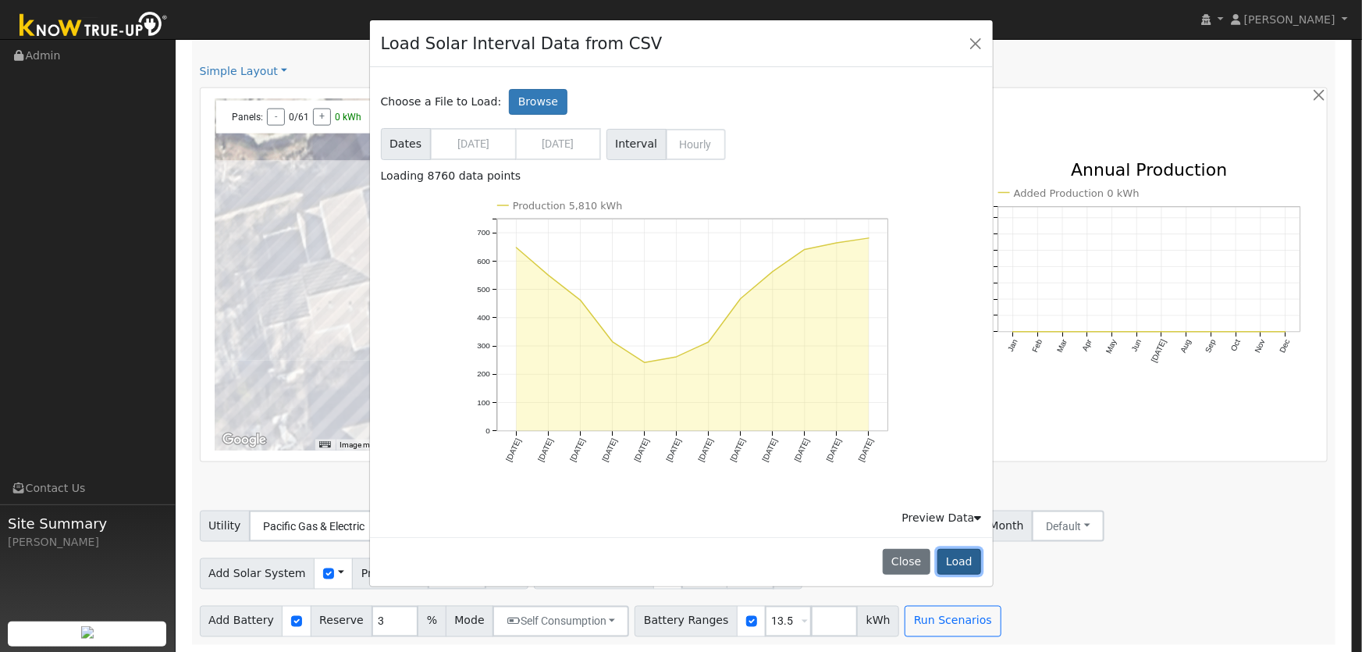
click at [957, 563] on button "Load" at bounding box center [959, 562] width 44 height 27
type input "5810"
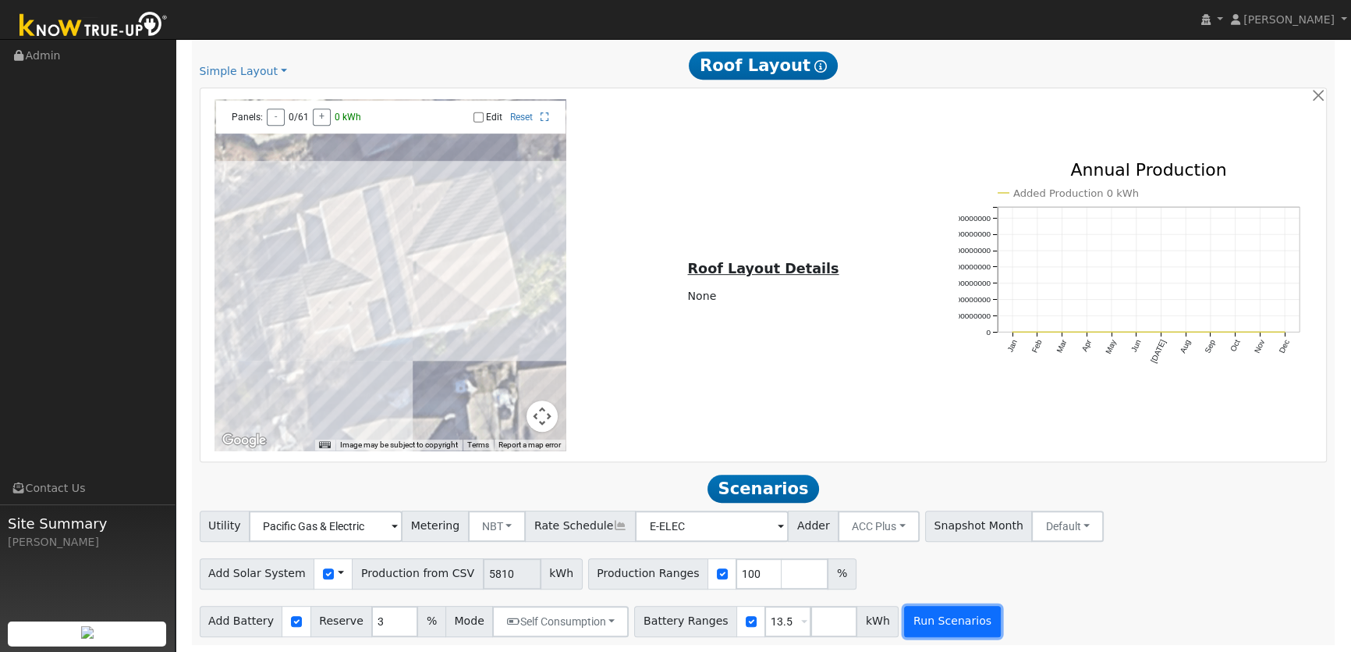
click at [933, 616] on button "Run Scenarios" at bounding box center [952, 620] width 96 height 31
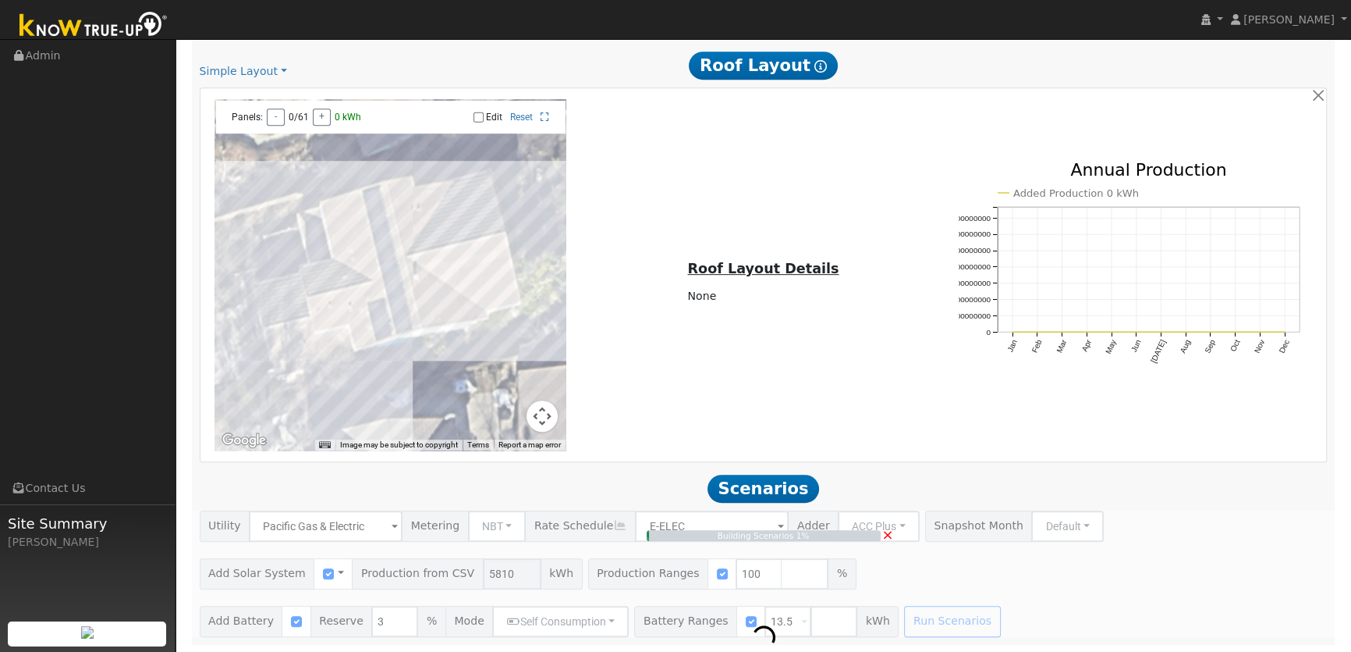
type input "3.9"
type input "$13,557"
type input "$8,927"
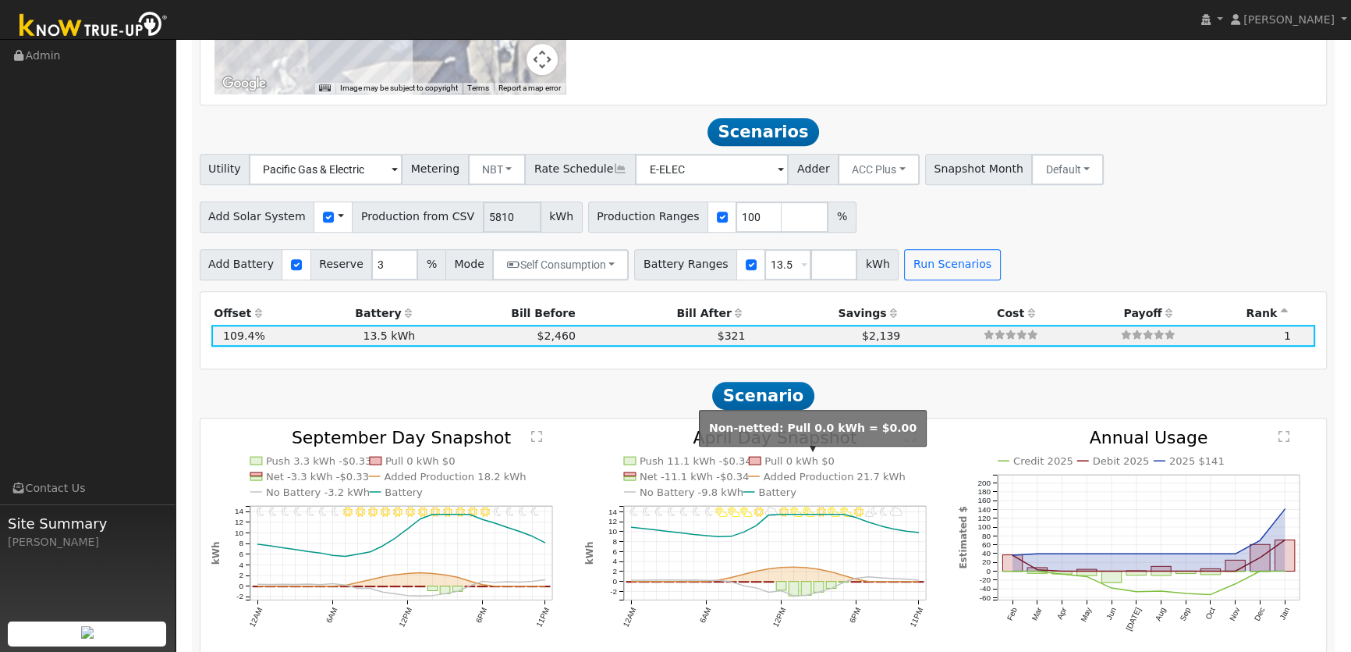
scroll to position [1252, 0]
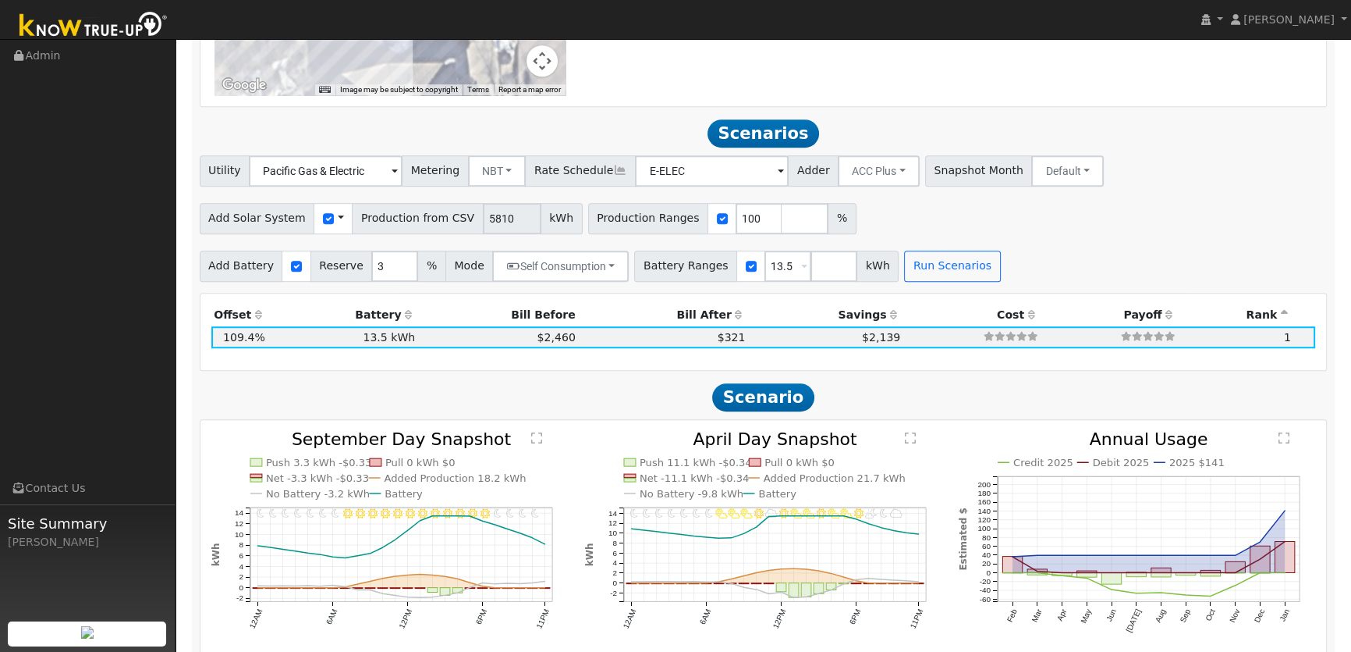
click at [324, 219] on div "Use CSV Data" at bounding box center [333, 218] width 39 height 31
click at [338, 218] on span at bounding box center [341, 218] width 6 height 16
click at [357, 246] on link "Use CSV Data" at bounding box center [380, 246] width 108 height 22
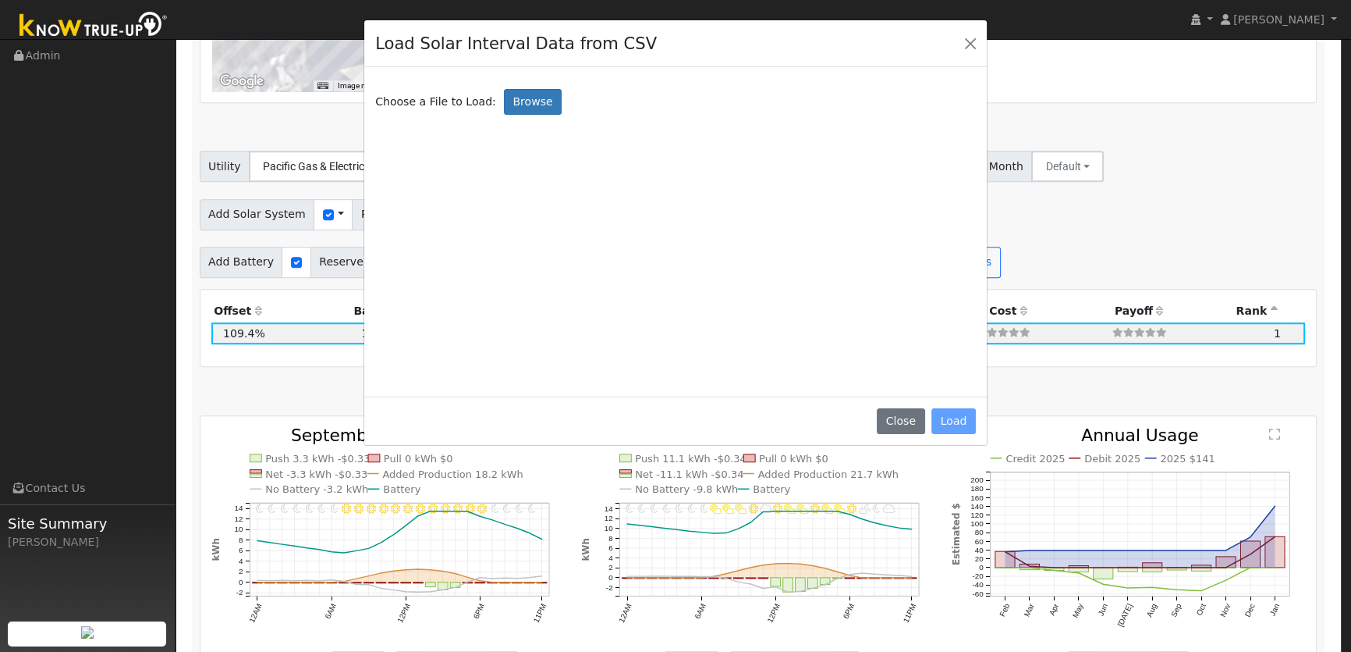
scroll to position [1256, 0]
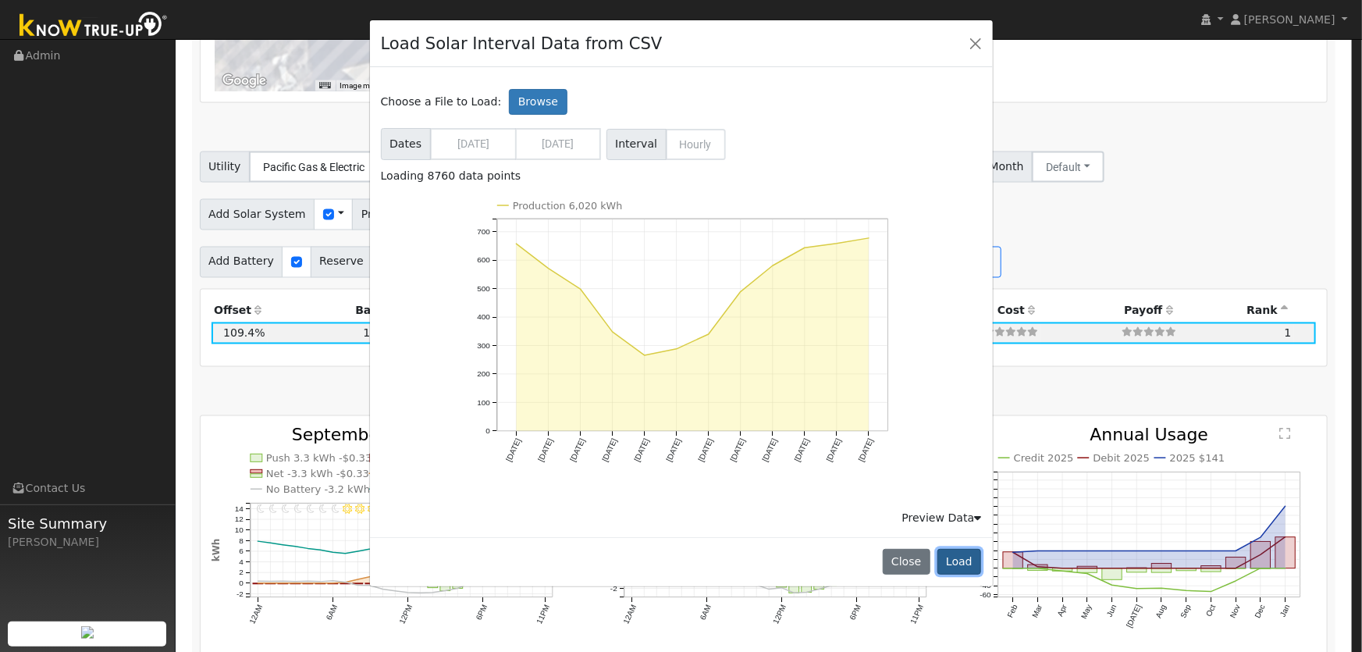
click at [963, 559] on button "Load" at bounding box center [959, 562] width 44 height 27
type input "6020"
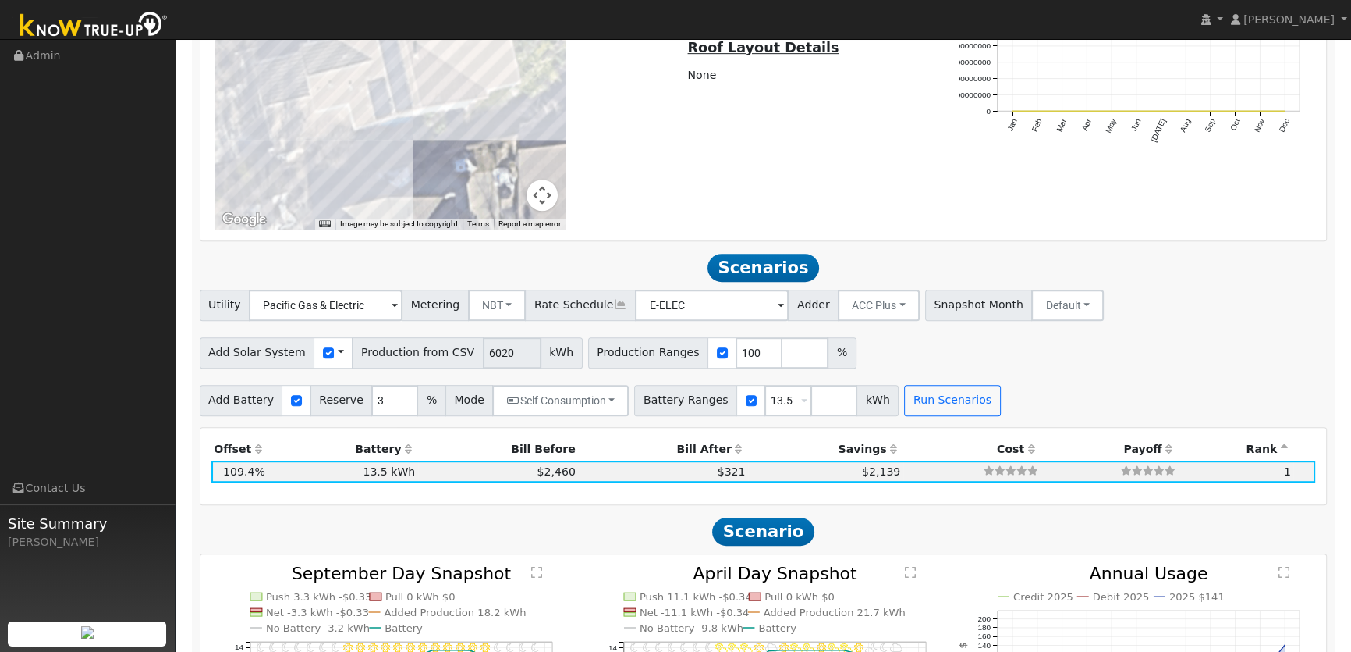
scroll to position [1115, 0]
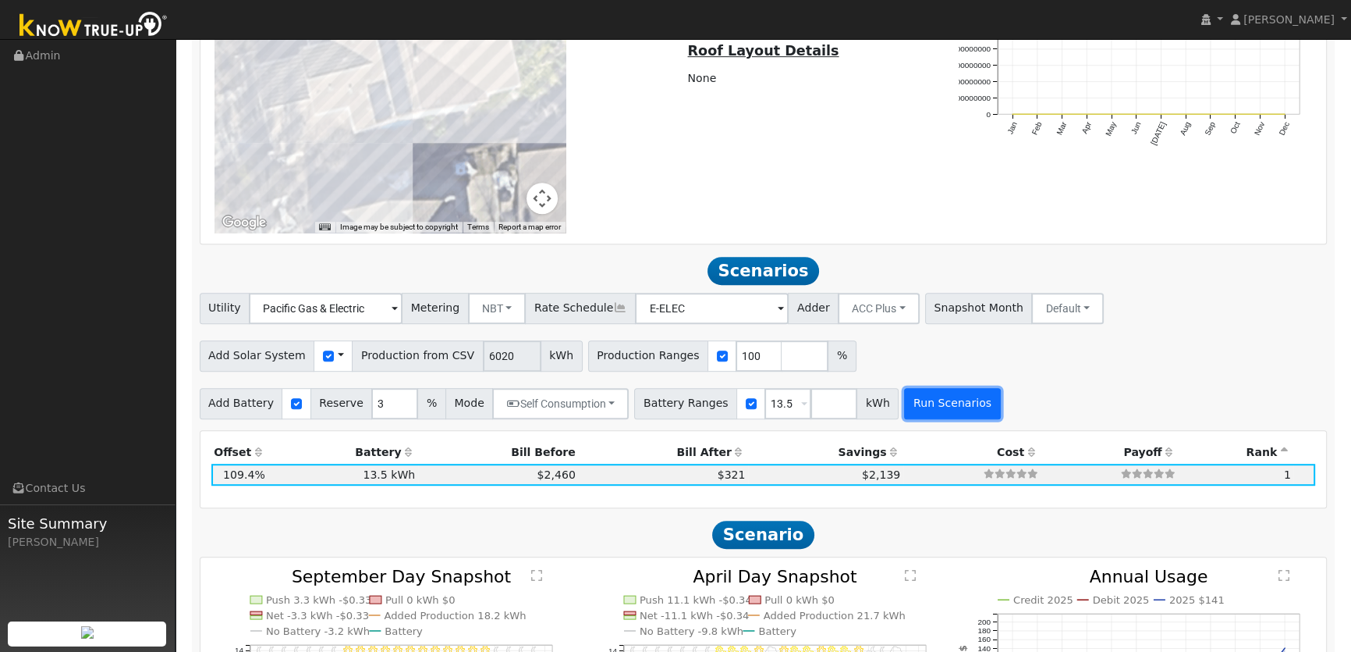
click at [921, 405] on button "Run Scenarios" at bounding box center [952, 403] width 96 height 31
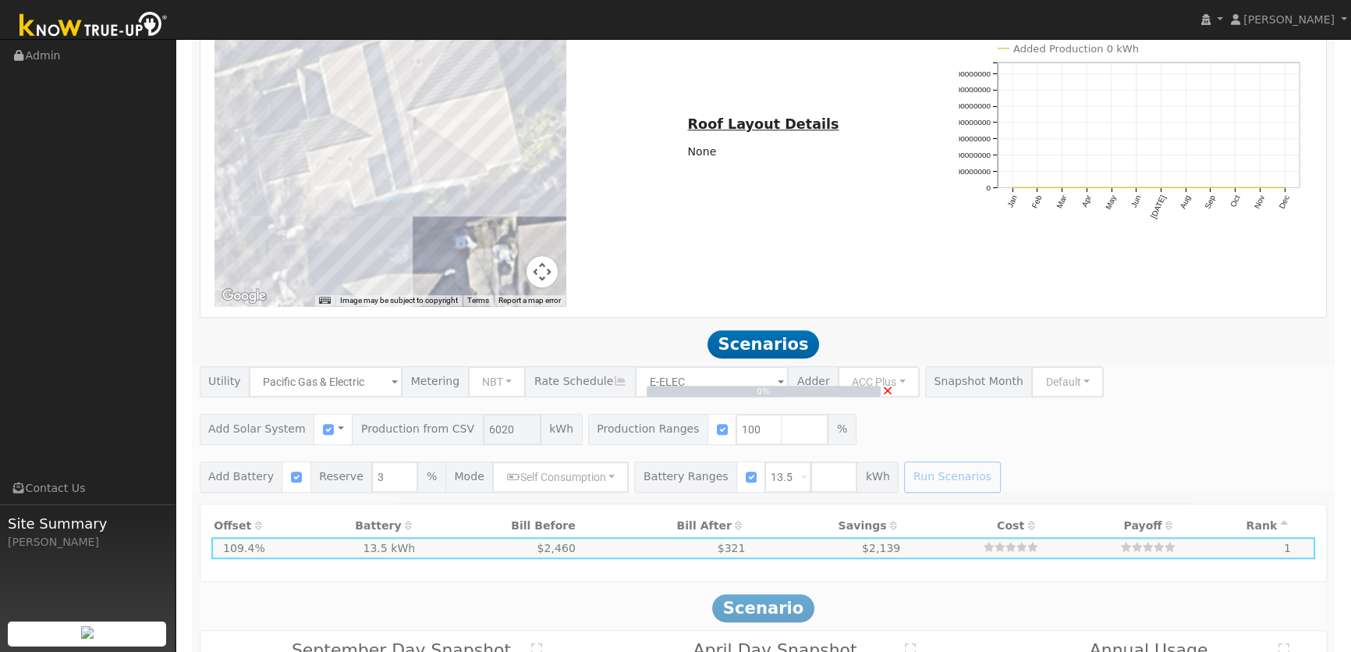
scroll to position [973, 0]
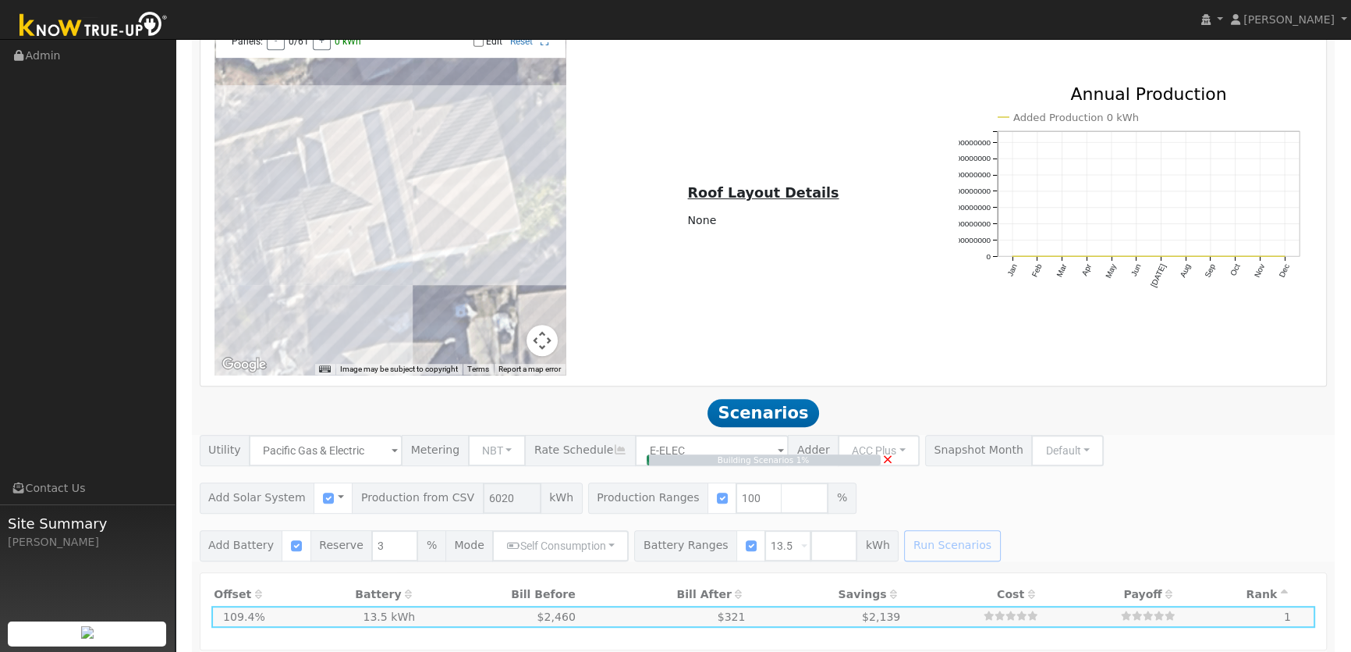
type input "4.0"
type input "$14,047"
type input "$9,074"
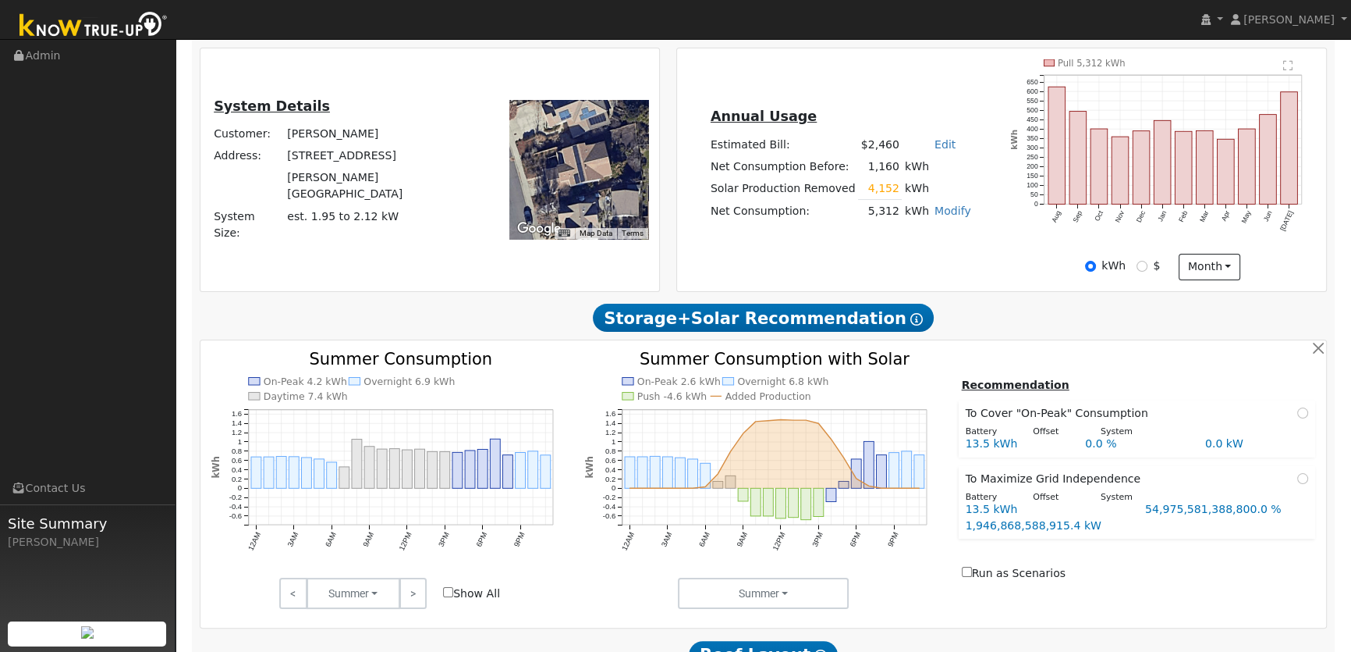
scroll to position [70, 0]
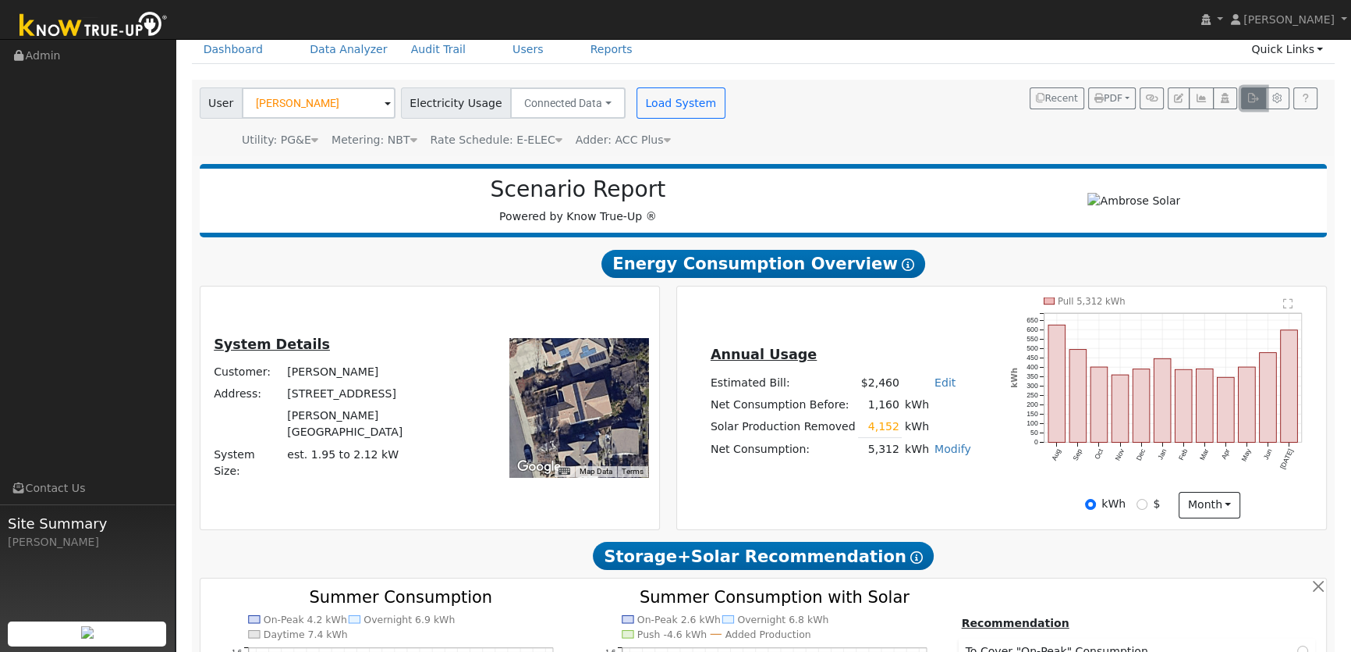
click at [1252, 101] on icon "button" at bounding box center [1254, 98] width 12 height 9
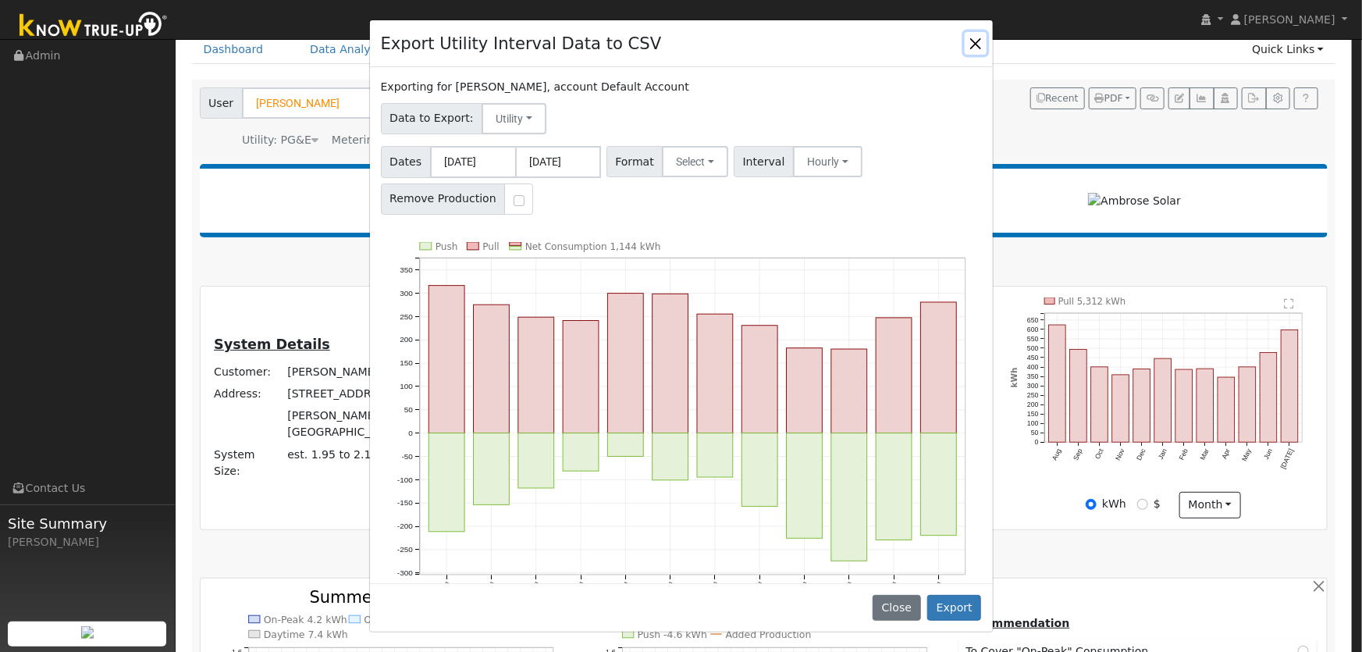
drag, startPoint x: 975, startPoint y: 45, endPoint x: 961, endPoint y: 61, distance: 21.0
click at [975, 46] on button "Close" at bounding box center [975, 43] width 22 height 22
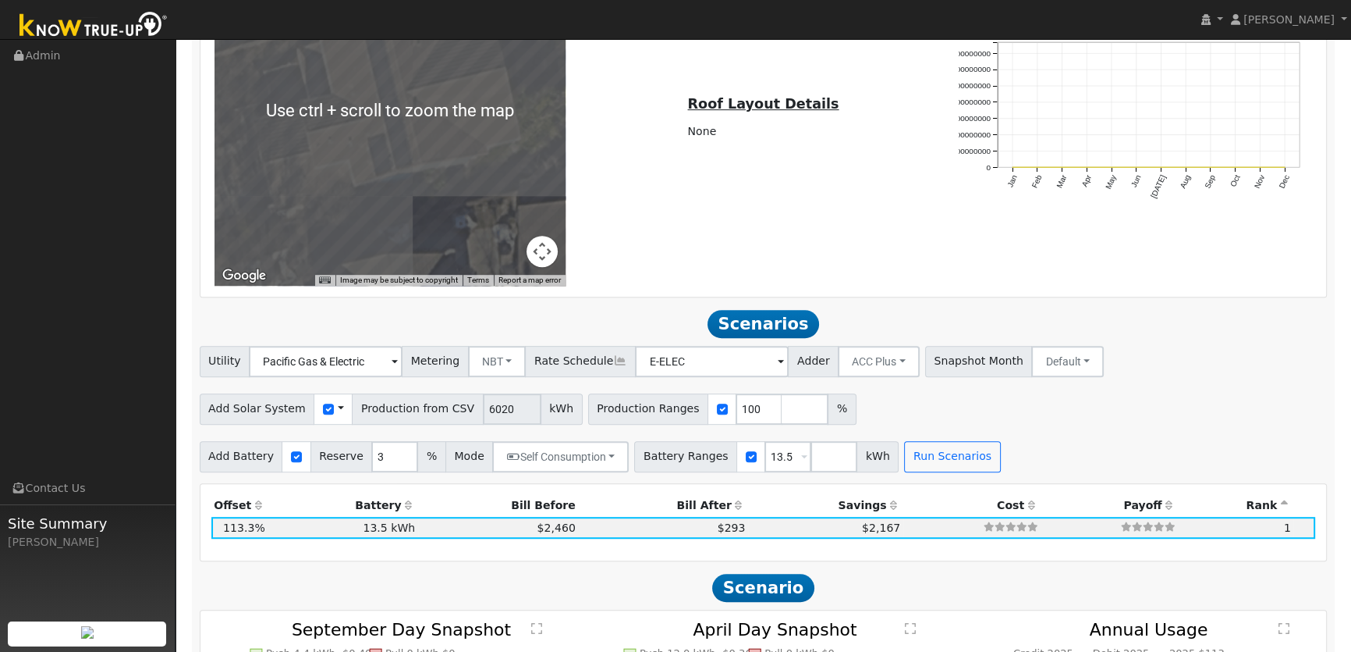
scroll to position [1063, 0]
click at [338, 409] on span at bounding box center [341, 407] width 6 height 16
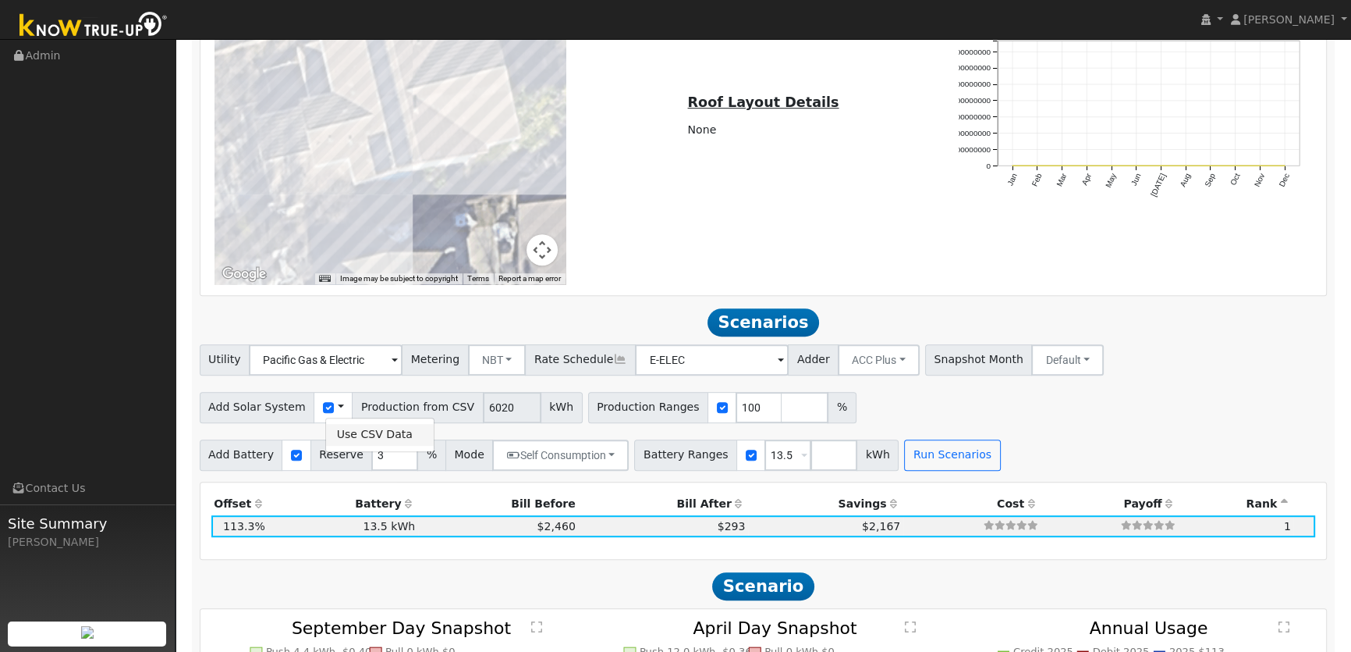
click at [350, 428] on link "Use CSV Data" at bounding box center [380, 435] width 108 height 22
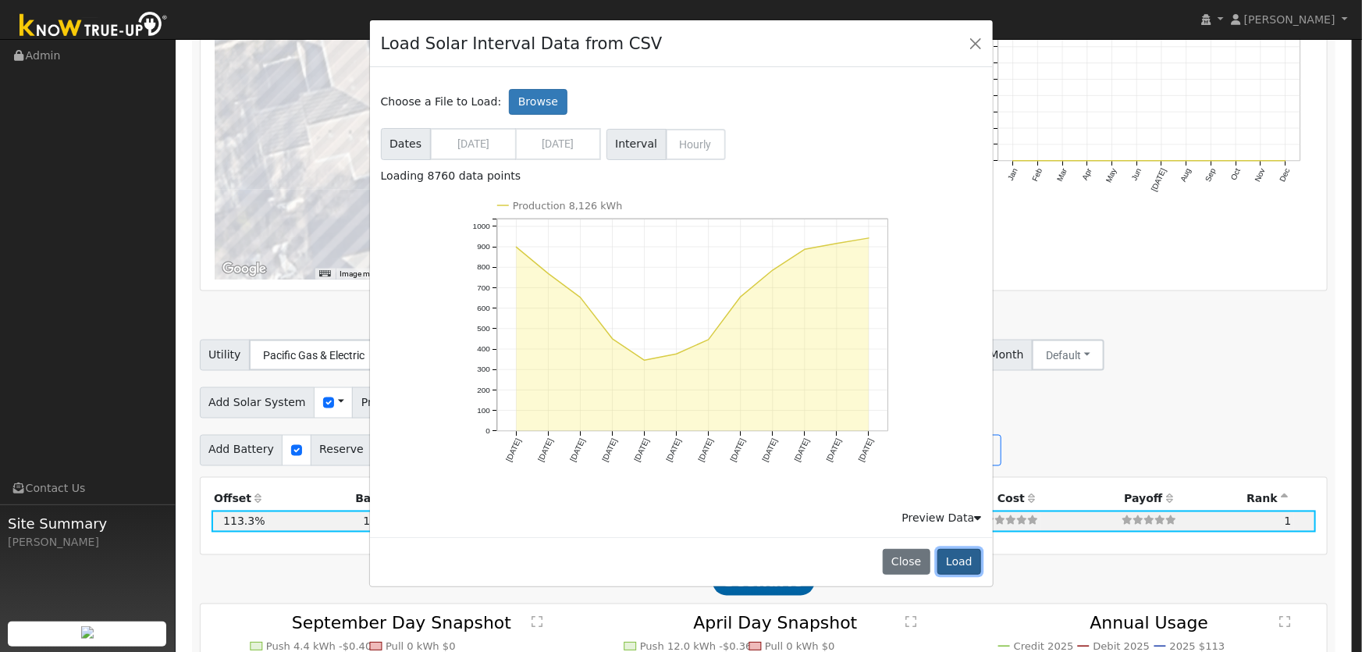
click at [960, 559] on button "Load" at bounding box center [959, 562] width 44 height 27
type input "8126"
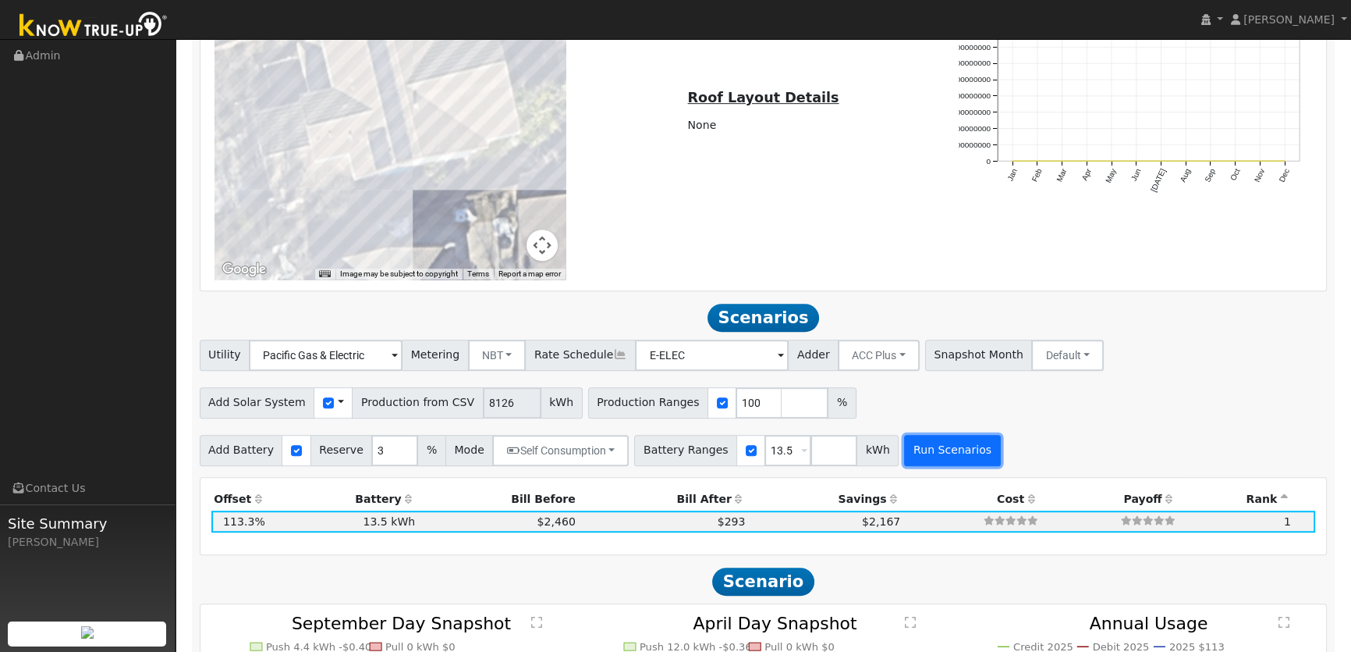
click at [904, 451] on button "Run Scenarios" at bounding box center [952, 450] width 96 height 31
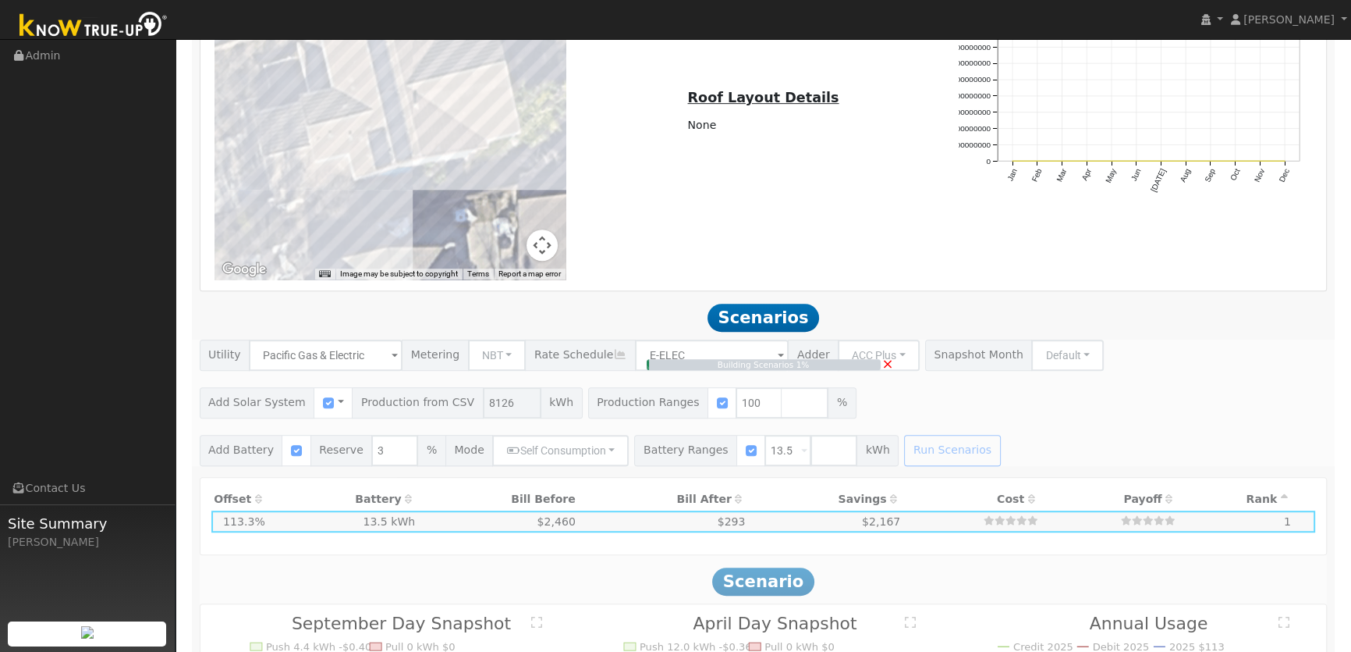
type input "5.4"
type input "$18,961"
type input "$10,548"
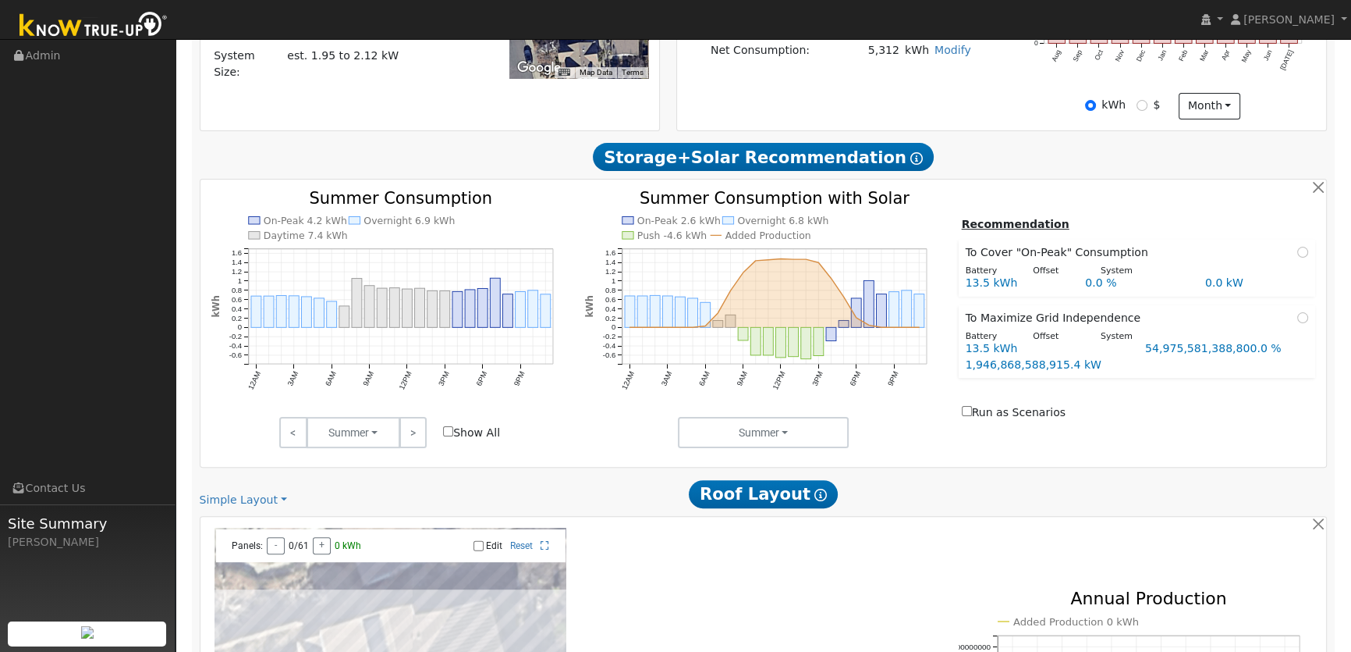
scroll to position [567, 0]
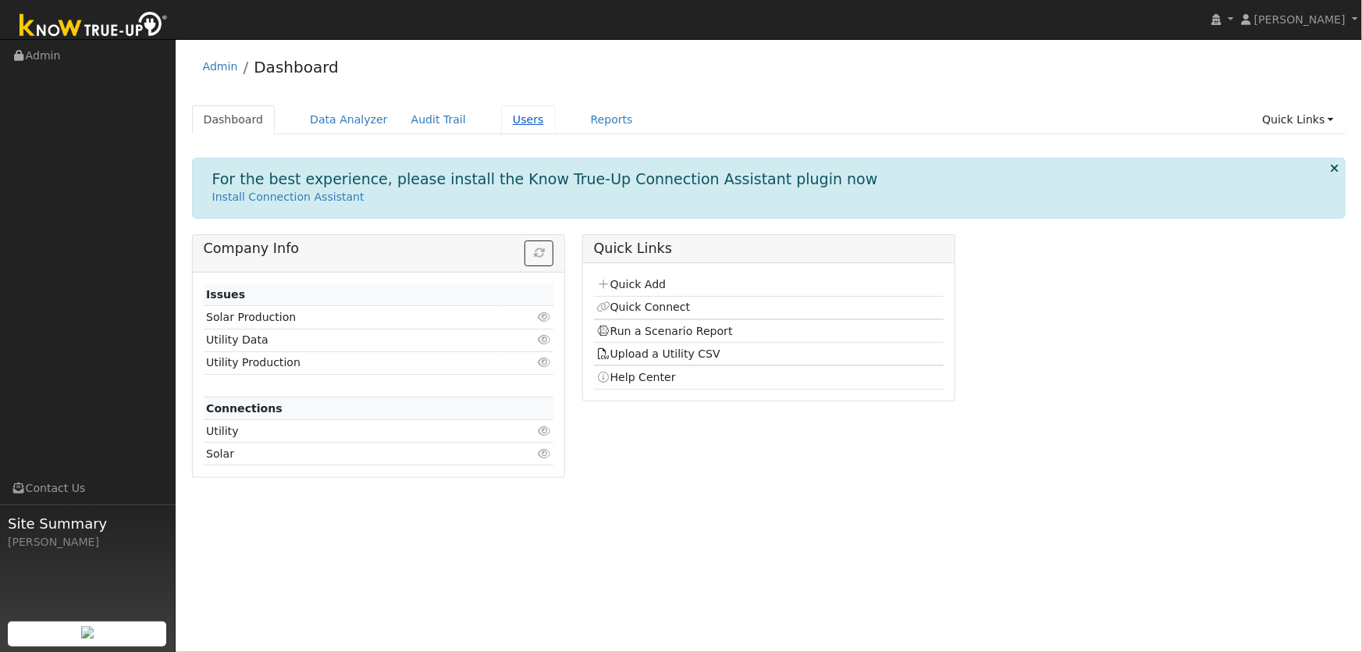
click at [501, 122] on link "Users" at bounding box center [528, 119] width 55 height 29
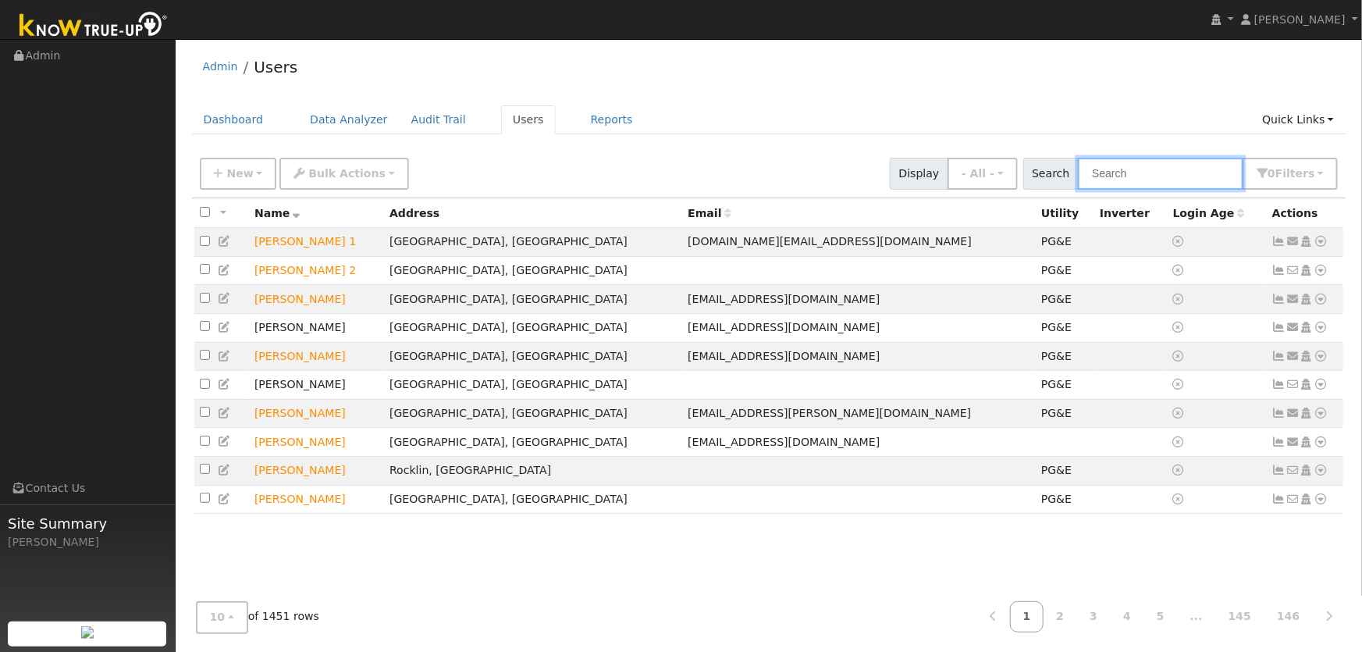
click at [1123, 179] on input "text" at bounding box center [1160, 174] width 165 height 32
type input "[PERSON_NAME]"
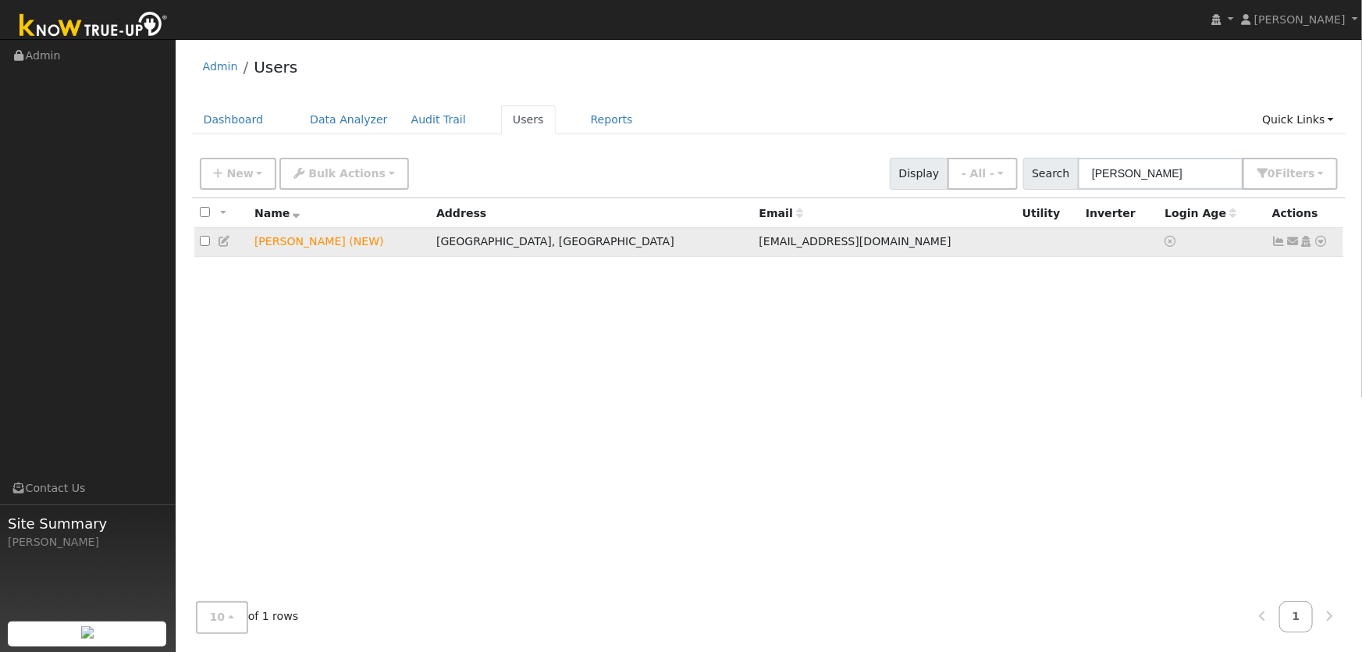
click at [1319, 244] on icon at bounding box center [1321, 241] width 14 height 11
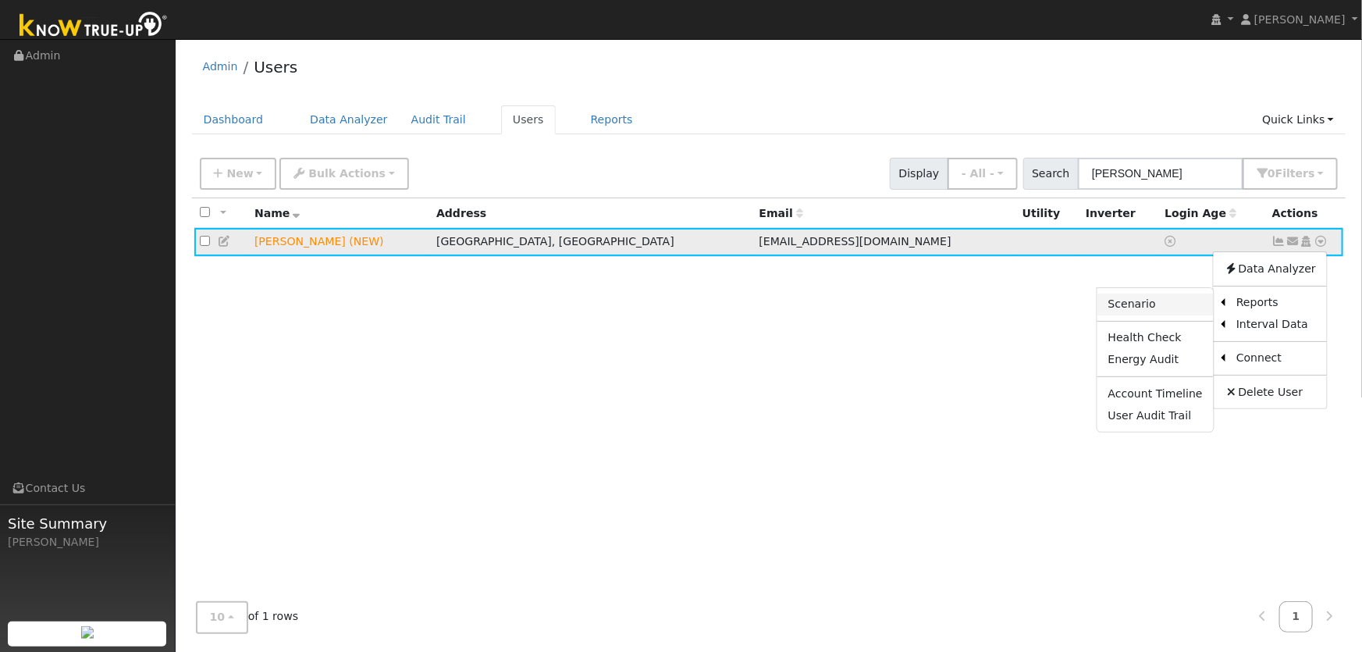
click at [1176, 304] on link "Scenario" at bounding box center [1155, 304] width 116 height 22
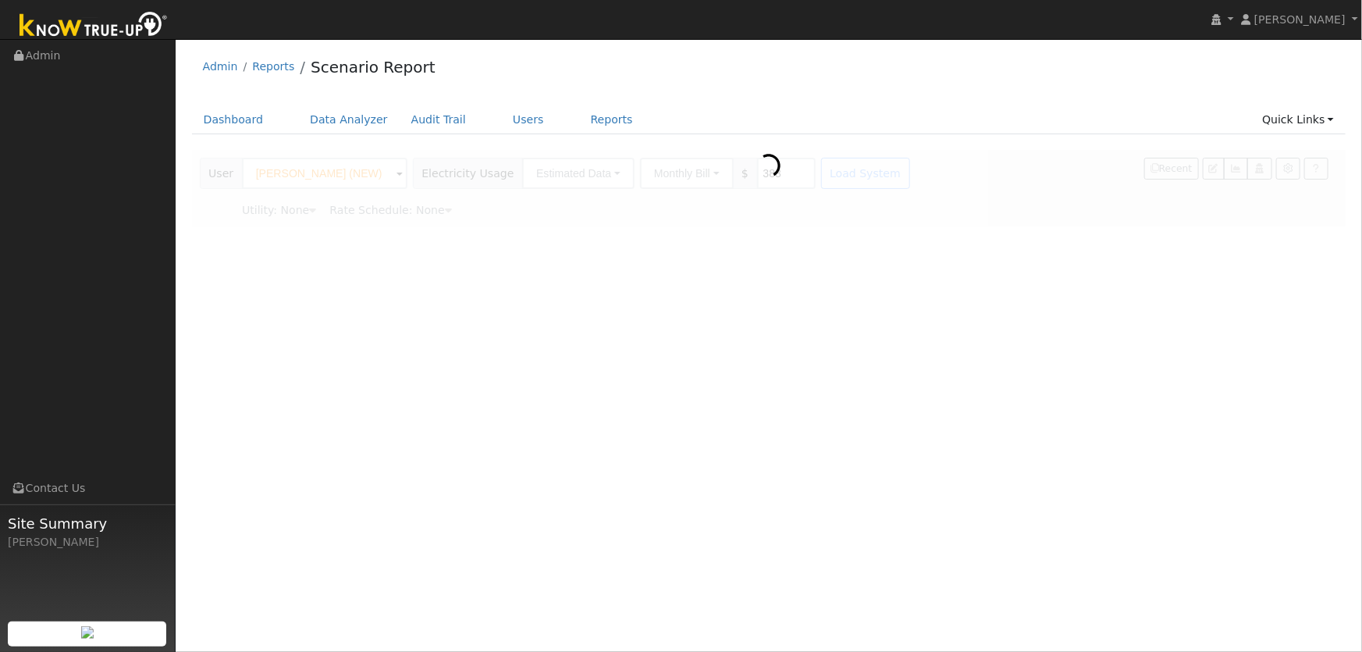
type input "Pacific Gas & Electric"
